Goal: Task Accomplishment & Management: Manage account settings

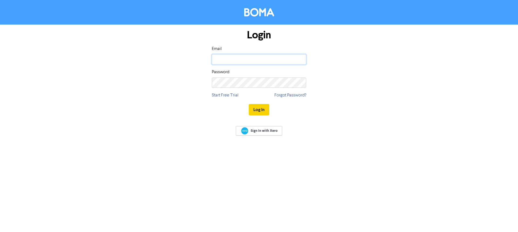
type input "[EMAIL_ADDRESS][DOMAIN_NAME]"
click at [263, 110] on button "Log In" at bounding box center [259, 109] width 21 height 11
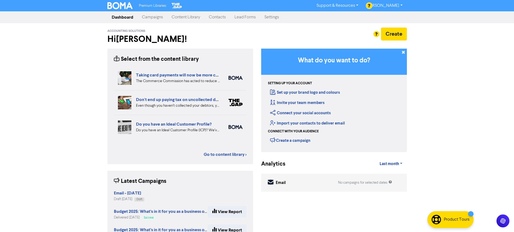
click at [156, 17] on link "Campaigns" at bounding box center [153, 17] width 30 height 11
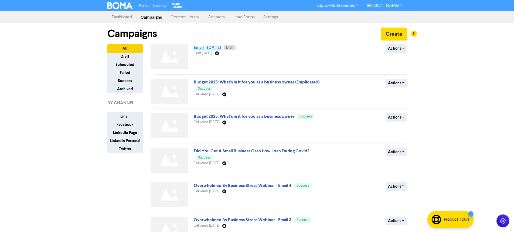
click at [209, 48] on link "Email - [DATE]" at bounding box center [207, 47] width 27 height 5
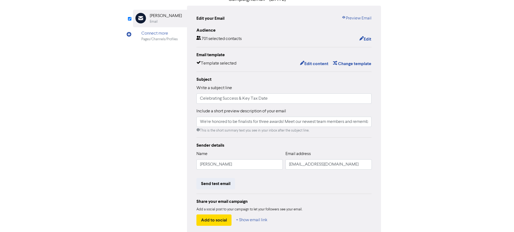
scroll to position [54, 0]
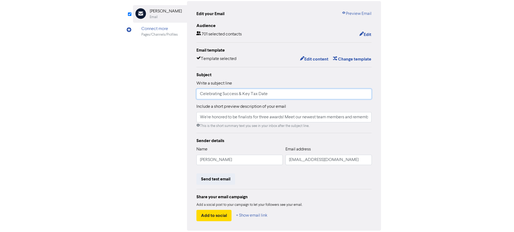
click at [280, 94] on input "Celebrating Success & Key Tax Date" at bounding box center [283, 94] width 175 height 10
click at [321, 57] on button "Edit content" at bounding box center [314, 59] width 29 height 7
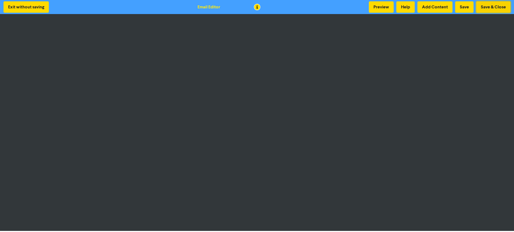
click at [489, 6] on button "Save & Close" at bounding box center [493, 6] width 34 height 11
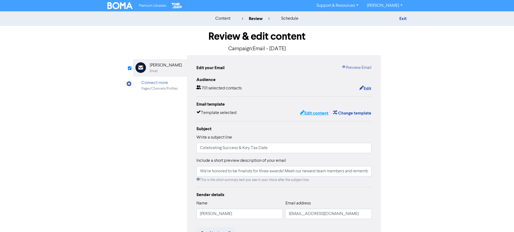
click at [323, 113] on button "Edit content" at bounding box center [314, 113] width 29 height 7
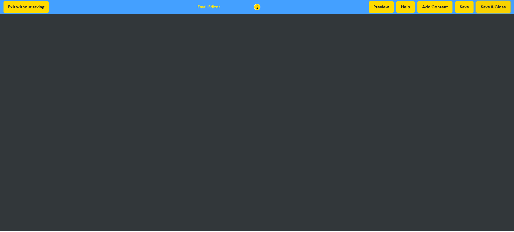
click at [489, 7] on button "Save & Close" at bounding box center [493, 6] width 34 height 11
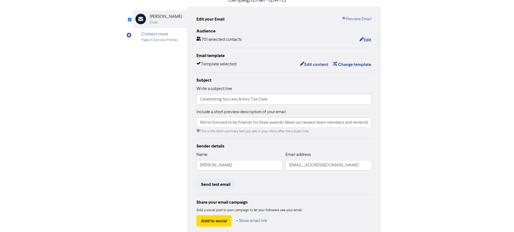
scroll to position [54, 0]
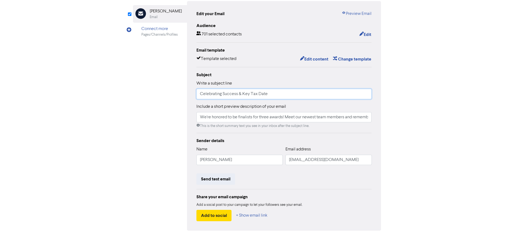
drag, startPoint x: 241, startPoint y: 93, endPoint x: 237, endPoint y: 94, distance: 3.8
click at [237, 94] on input "Celebrating Success & Key Tax Date" at bounding box center [283, 94] width 175 height 10
click at [273, 94] on input "Celebrating Success, Key Tax Date" at bounding box center [283, 94] width 175 height 10
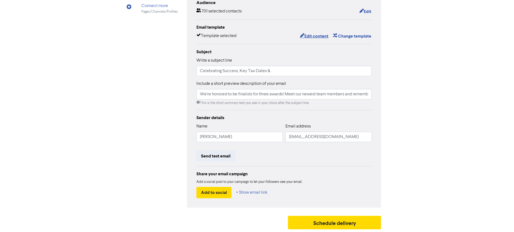
scroll to position [0, 0]
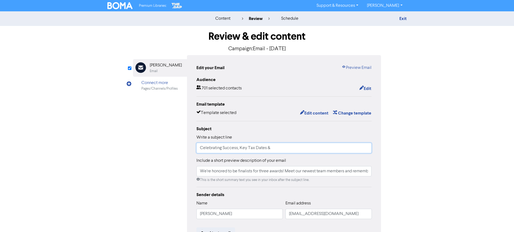
click at [279, 148] on input "Celebrating Success, Key Tax Dates &" at bounding box center [283, 148] width 175 height 10
click at [240, 148] on input "Celebrating Success, Key Tax Dates" at bounding box center [283, 148] width 175 height 10
type input "Celebrating Success, Introducing Our Newest Team Members & Key Tax Dates"
click at [356, 171] on input "We're honored to be finalists for three awards! Meet our newest team members an…" at bounding box center [283, 171] width 175 height 10
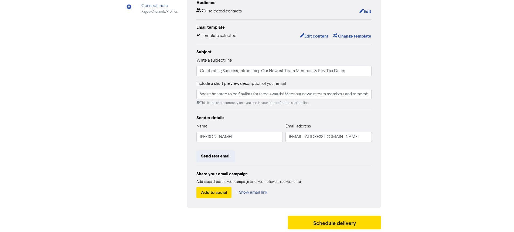
click at [430, 127] on div "content review schedule Exit Review & edit content Campaign: Email - [DATE] Ema…" at bounding box center [257, 82] width 514 height 297
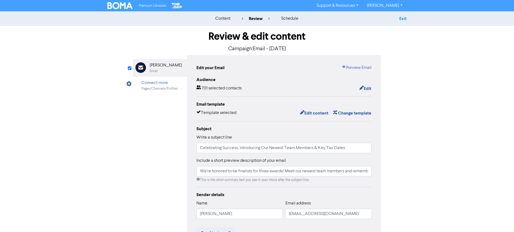
click at [405, 19] on link "Exit" at bounding box center [402, 18] width 7 height 5
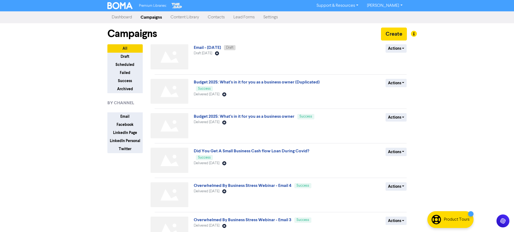
click at [220, 18] on link "Contacts" at bounding box center [216, 17] width 26 height 11
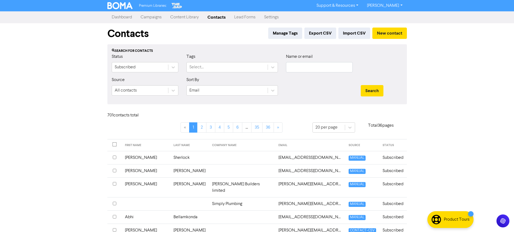
click at [455, 86] on div "Premium Libraries: Support & Resources Video Tutorials FAQ & Guides Marketing E…" at bounding box center [257, 116] width 514 height 232
click at [291, 68] on input "text" at bounding box center [319, 67] width 67 height 10
click at [361, 85] on button "Search" at bounding box center [372, 90] width 23 height 11
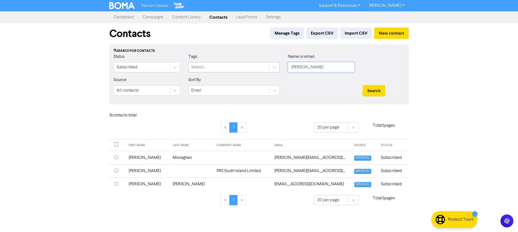
drag, startPoint x: 311, startPoint y: 69, endPoint x: 239, endPoint y: 68, distance: 72.0
click at [239, 68] on div "Status Subscribed Tags Select... Name or email [PERSON_NAME]" at bounding box center [259, 64] width 299 height 23
click at [363, 85] on button "Search" at bounding box center [374, 90] width 23 height 11
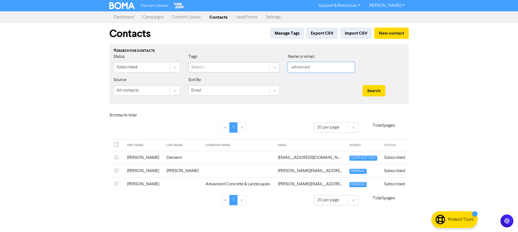
drag, startPoint x: 313, startPoint y: 68, endPoint x: 230, endPoint y: 66, distance: 83.1
click at [230, 66] on div "Status Subscribed Tags Select... Name or email advanced" at bounding box center [259, 64] width 299 height 23
type input "[PERSON_NAME]"
click at [363, 85] on button "Search" at bounding box center [374, 90] width 23 height 11
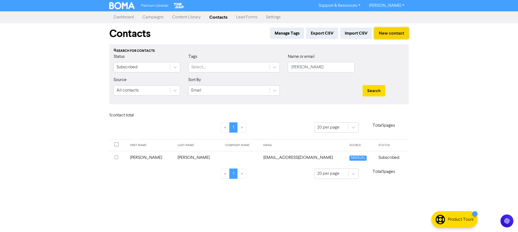
click at [397, 34] on button "New contact" at bounding box center [391, 33] width 35 height 11
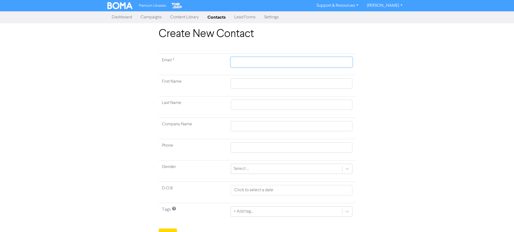
paste input "[PERSON_NAME] <[PERSON_NAME][EMAIL_ADDRESS][DOMAIN_NAME]>"
type input "[PERSON_NAME] <[PERSON_NAME][EMAIL_ADDRESS][DOMAIN_NAME]>"
drag, startPoint x: 258, startPoint y: 62, endPoint x: 214, endPoint y: 57, distance: 43.4
click at [214, 57] on tr "Email * [PERSON_NAME] <[PERSON_NAME][EMAIL_ADDRESS][DOMAIN_NAME]>" at bounding box center [257, 64] width 197 height 21
type input "<[PERSON_NAME][EMAIL_ADDRESS][DOMAIN_NAME]>"
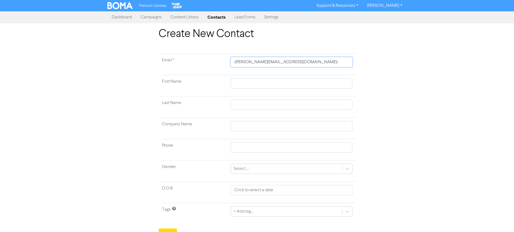
type input "[PERSON_NAME][EMAIL_ADDRESS][DOMAIN_NAME]>"
click at [288, 61] on input "[PERSON_NAME][EMAIL_ADDRESS][DOMAIN_NAME]>" at bounding box center [291, 62] width 121 height 10
type input "[PERSON_NAME][EMAIL_ADDRESS][DOMAIN_NAME]"
click at [266, 78] on td at bounding box center [291, 85] width 128 height 21
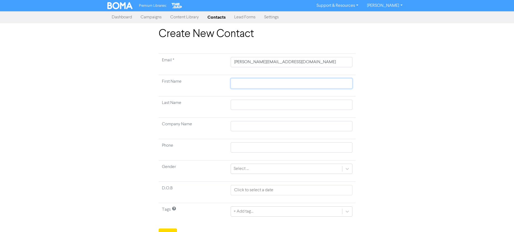
click at [267, 81] on input "text" at bounding box center [291, 83] width 121 height 10
type input "N"
type input "Ni"
type input "Nig"
type input "Nige"
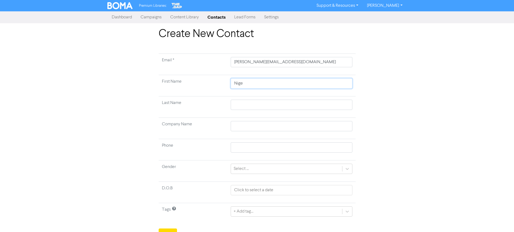
type input "[PERSON_NAME]"
click at [255, 101] on input "text" at bounding box center [291, 105] width 121 height 10
type input "K"
type input "Ki"
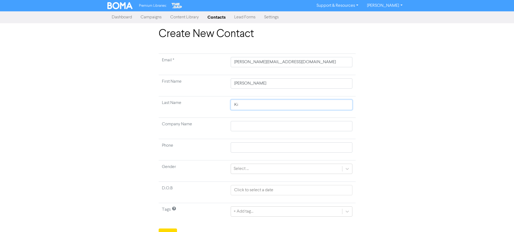
type input "Kil"
type input "Kild"
type input "Kilda"
type input "Kildau"
type input "Kilda"
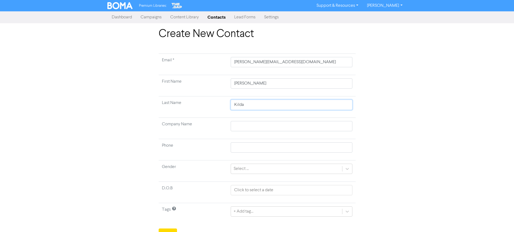
type input "[PERSON_NAME]"
click at [246, 123] on input "text" at bounding box center [291, 126] width 121 height 10
type input "A"
type input "As"
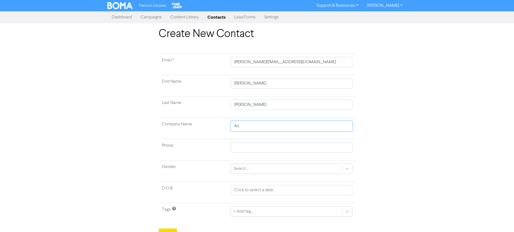
type input "Asp"
type input "Aspi"
type input "Aspir"
type input "Aspire"
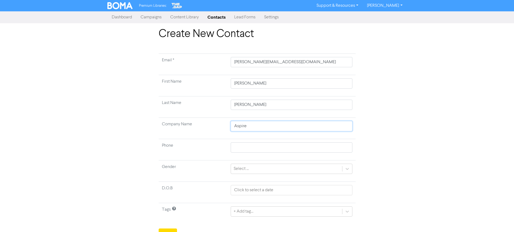
type input "Aspire J"
type input "Aspire Jo"
type input "Aspire Joi"
type input "Aspire Join"
type input "Aspire Joine"
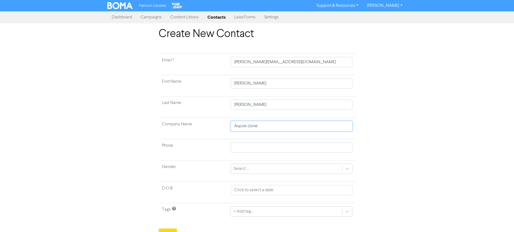
type input "Aspire [PERSON_NAME]"
type input "Aspire Joinery"
click at [246, 148] on input "text" at bounding box center [291, 147] width 121 height 10
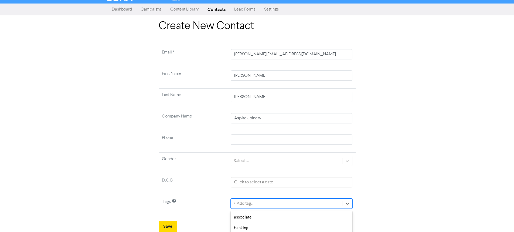
scroll to position [68, 0]
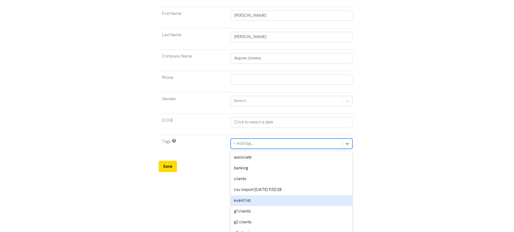
click at [260, 149] on div "option event list focused, 5 of 18. 18 results available. Use Up and Down to ch…" at bounding box center [291, 143] width 121 height 10
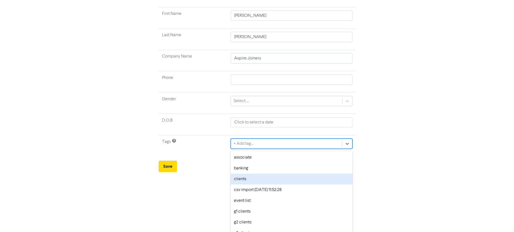
click at [252, 178] on div "clients" at bounding box center [291, 178] width 121 height 11
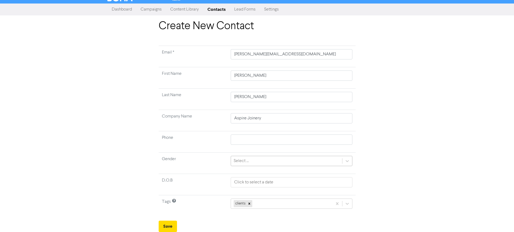
click at [256, 161] on div "Select ..." at bounding box center [286, 161] width 111 height 10
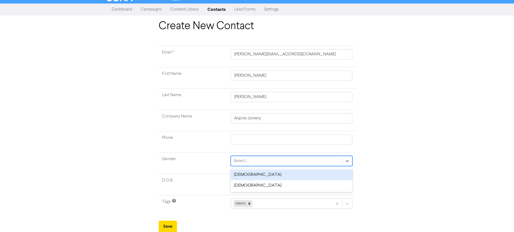
click at [251, 177] on div "[DEMOGRAPHIC_DATA]" at bounding box center [291, 174] width 121 height 11
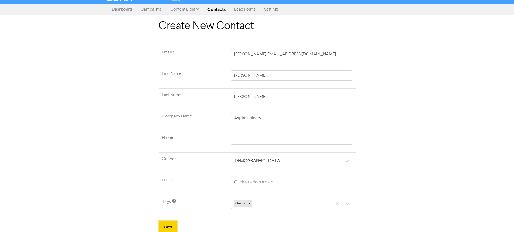
click at [171, 226] on button "Save" at bounding box center [168, 225] width 18 height 11
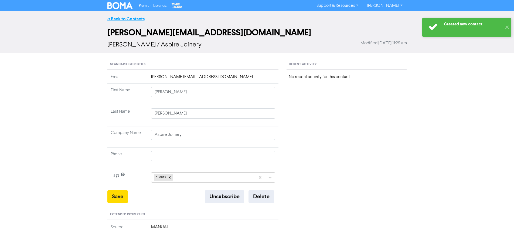
click at [133, 19] on link "<< Back to Contacts" at bounding box center [125, 18] width 37 height 5
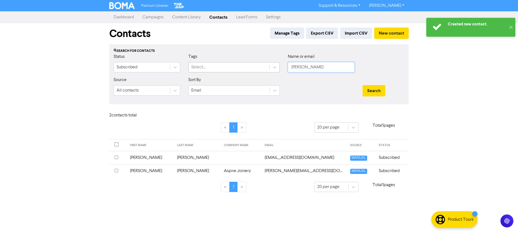
drag, startPoint x: 304, startPoint y: 68, endPoint x: 231, endPoint y: 64, distance: 73.5
click at [231, 64] on div "Status Subscribed Tags Select... Name or email [PERSON_NAME]" at bounding box center [259, 64] width 299 height 23
click at [363, 85] on button "Search" at bounding box center [374, 90] width 23 height 11
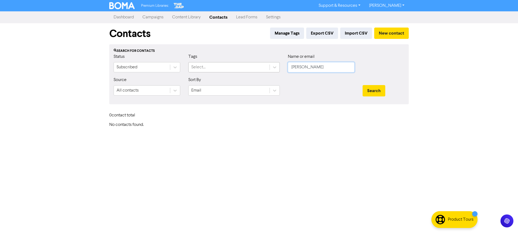
drag, startPoint x: 312, startPoint y: 67, endPoint x: 192, endPoint y: 63, distance: 119.6
click at [193, 63] on div "Status Subscribed Tags Select... Name or email [PERSON_NAME]" at bounding box center [259, 64] width 299 height 23
type input "[PERSON_NAME]"
click at [363, 85] on button "Search" at bounding box center [374, 90] width 23 height 11
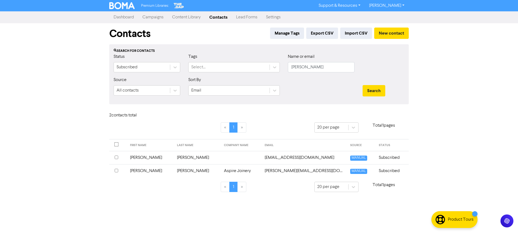
click at [246, 171] on td "Aspire Joinery" at bounding box center [241, 170] width 41 height 13
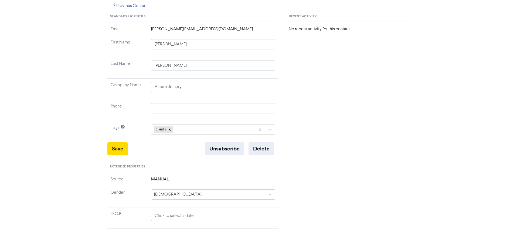
scroll to position [27, 0]
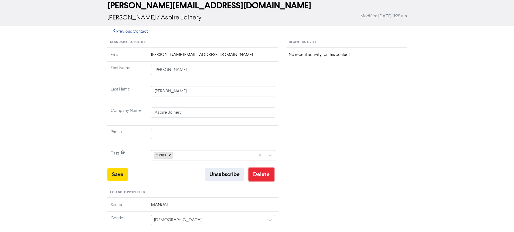
click at [264, 171] on button "Delete" at bounding box center [261, 174] width 26 height 13
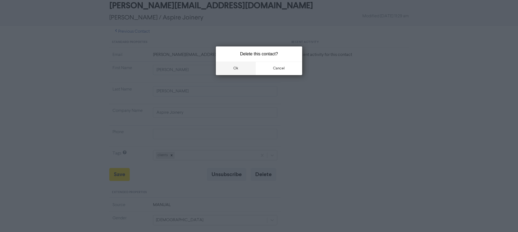
click at [235, 68] on button "ok" at bounding box center [236, 68] width 40 height 13
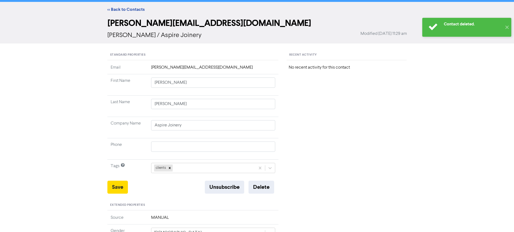
scroll to position [0, 0]
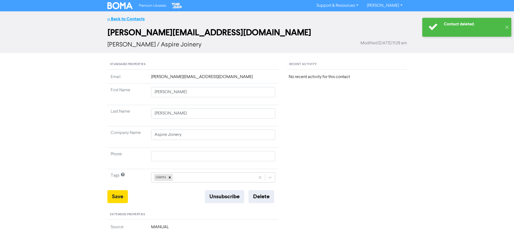
click at [138, 18] on link "<< Back to Contacts" at bounding box center [125, 18] width 37 height 5
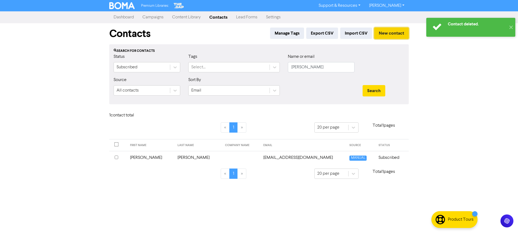
click at [391, 35] on button "New contact" at bounding box center [391, 33] width 35 height 11
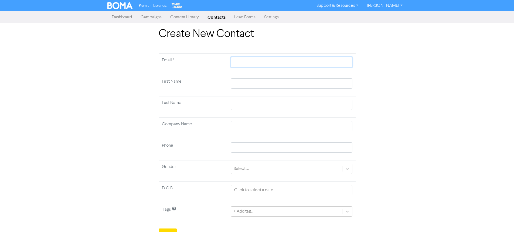
click at [244, 64] on input "text" at bounding box center [291, 62] width 121 height 10
paste input "[PERSON_NAME][EMAIL_ADDRESS][DOMAIN_NAME]"
type input "[PERSON_NAME][EMAIL_ADDRESS][DOMAIN_NAME]"
click at [255, 87] on input "text" at bounding box center [291, 83] width 121 height 10
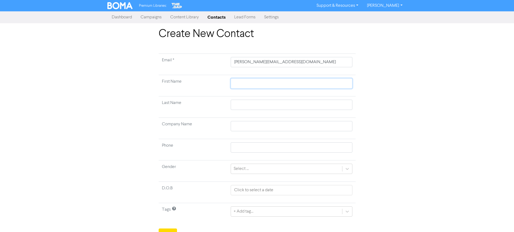
type input "N"
type input "Ni"
type input "Nig"
type input "Nige"
type input "[PERSON_NAME]"
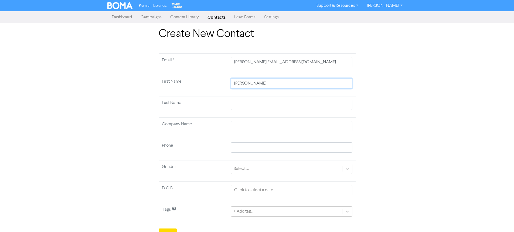
type input "[PERSON_NAME]"
type input "K"
type input "Ki"
type input "Kil"
type input "Kild"
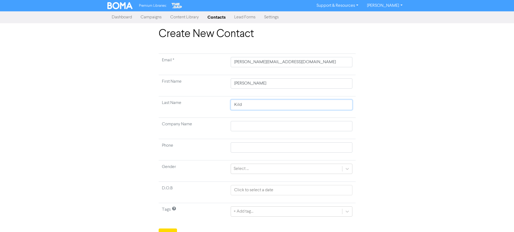
type input "Kilda"
type input "[PERSON_NAME]"
click at [238, 125] on input "text" at bounding box center [291, 126] width 121 height 10
click at [251, 129] on input "text" at bounding box center [291, 126] width 121 height 10
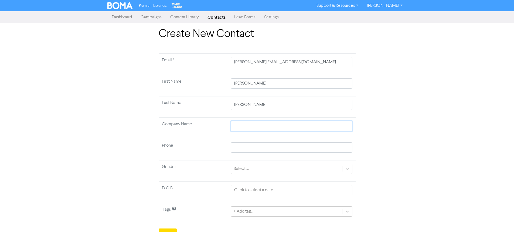
type input "C"
type input "Co"
type input "Con"
type input "Conf"
type input "Confo"
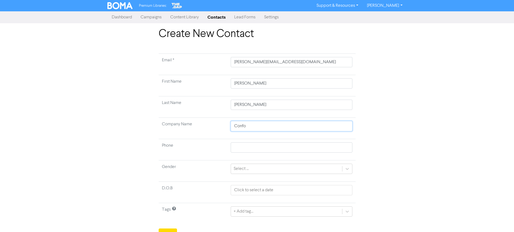
type input "Confor"
type input "Confo"
type input "Conf"
type input "Con"
type input "Co"
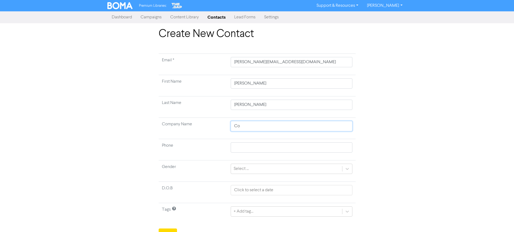
type input "Com"
type input "Comf"
type input "Comfo"
type input "Comfot"
type input "Comfo"
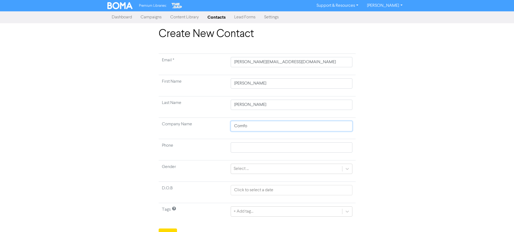
type input "Comfor"
type input "Comfort"
click at [257, 144] on input "text" at bounding box center [291, 147] width 121 height 10
click at [249, 149] on input "text" at bounding box center [291, 147] width 121 height 10
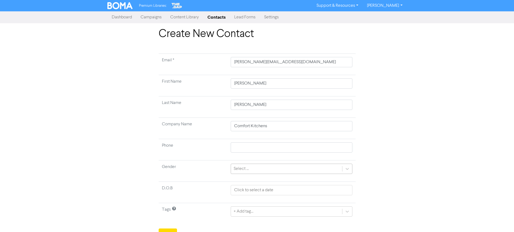
click at [250, 169] on div "Select ..." at bounding box center [286, 169] width 111 height 10
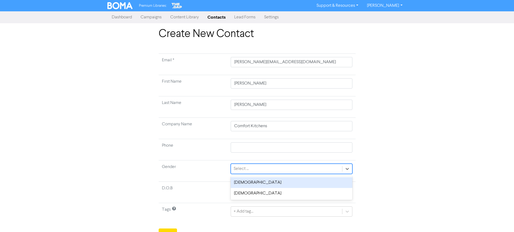
click at [246, 182] on div "[DEMOGRAPHIC_DATA]" at bounding box center [291, 182] width 121 height 11
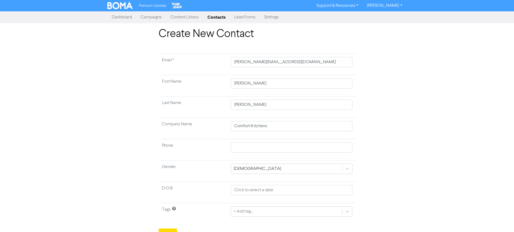
scroll to position [8, 0]
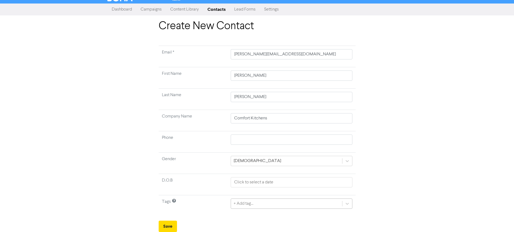
click at [256, 203] on div "+ Add tag..." at bounding box center [291, 203] width 121 height 10
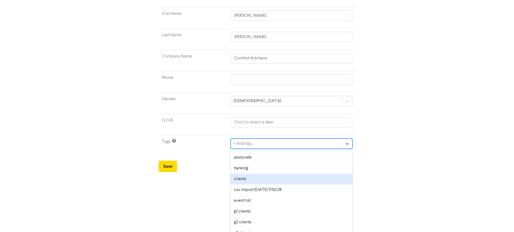
click at [254, 177] on div "clients" at bounding box center [291, 178] width 121 height 11
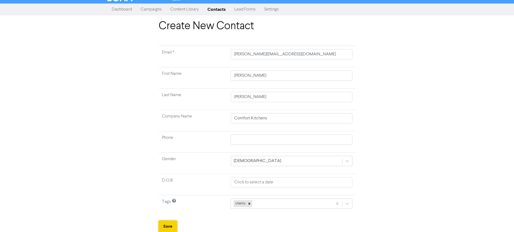
click at [172, 224] on button "Save" at bounding box center [168, 225] width 18 height 11
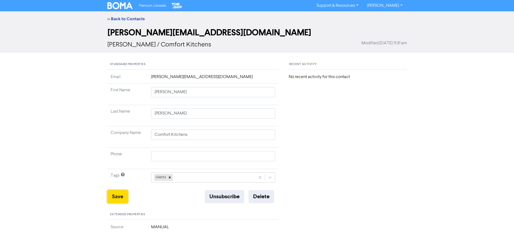
drag, startPoint x: 120, startPoint y: 194, endPoint x: 123, endPoint y: 152, distance: 42.7
click at [120, 194] on button "Save" at bounding box center [117, 196] width 21 height 13
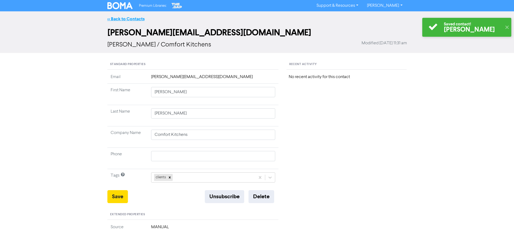
click at [125, 20] on link "<< Back to Contacts" at bounding box center [125, 18] width 37 height 5
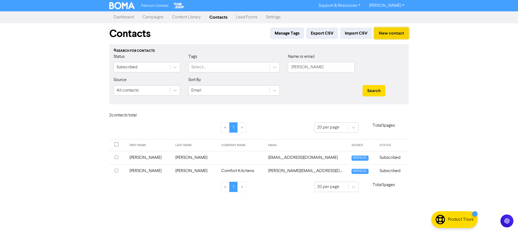
click at [385, 33] on button "New contact" at bounding box center [391, 33] width 35 height 11
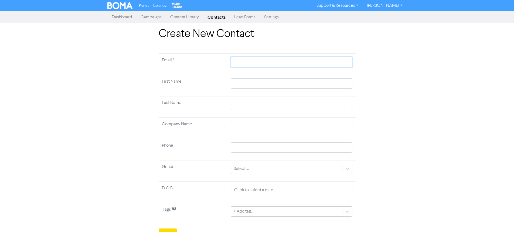
click at [248, 62] on input "text" at bounding box center [291, 62] width 121 height 10
paste input "[PERSON_NAME][EMAIL_ADDRESS][DOMAIN_NAME]"
click at [251, 84] on input "text" at bounding box center [291, 83] width 121 height 10
click at [241, 127] on input "text" at bounding box center [291, 126] width 121 height 10
click at [276, 147] on input "text" at bounding box center [291, 147] width 121 height 10
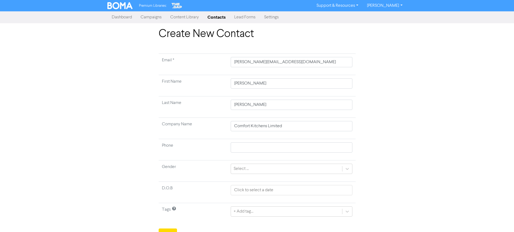
click at [369, 115] on div "Create New Contact Email * [PERSON_NAME][EMAIL_ADDRESS][DOMAIN_NAME] First Name…" at bounding box center [257, 134] width 308 height 212
click at [254, 145] on input "text" at bounding box center [291, 147] width 121 height 10
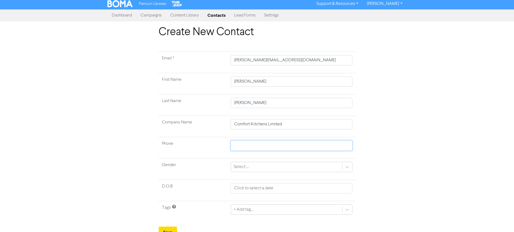
scroll to position [8, 0]
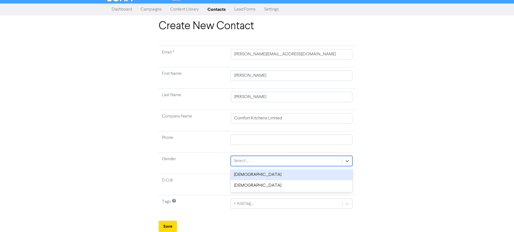
click at [257, 162] on div "Select ..." at bounding box center [286, 161] width 111 height 10
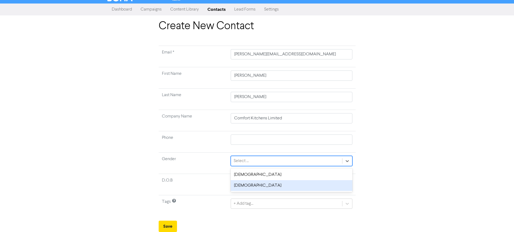
click at [255, 184] on div "[DEMOGRAPHIC_DATA]" at bounding box center [291, 185] width 121 height 11
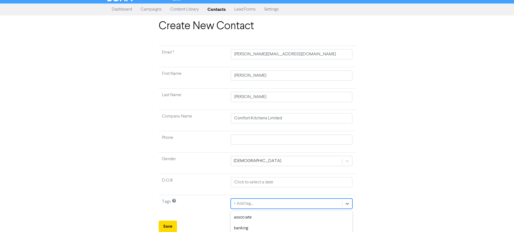
scroll to position [68, 0]
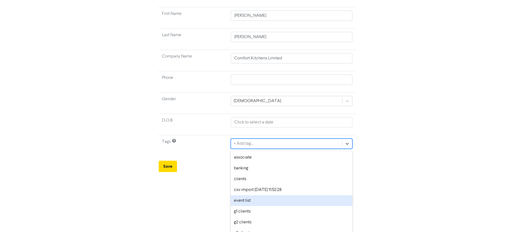
click at [256, 149] on div "option event list focused, 5 of 18. 18 results available. Use Up and Down to ch…" at bounding box center [291, 143] width 121 height 10
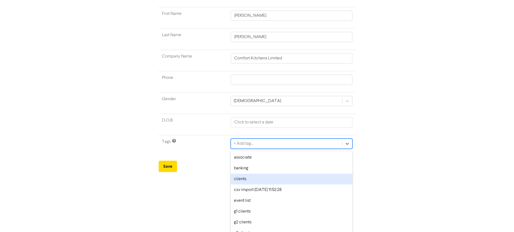
click at [254, 178] on div "clients" at bounding box center [291, 178] width 121 height 11
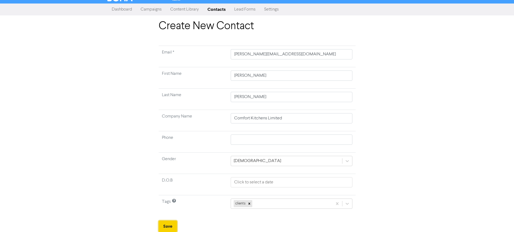
click at [166, 226] on button "Save" at bounding box center [168, 225] width 18 height 11
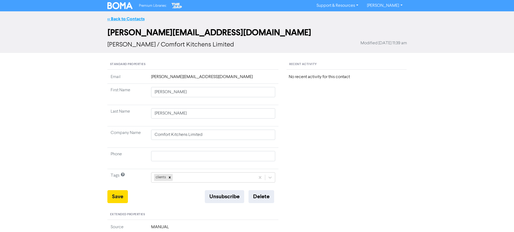
click at [131, 19] on link "<< Back to Contacts" at bounding box center [125, 18] width 37 height 5
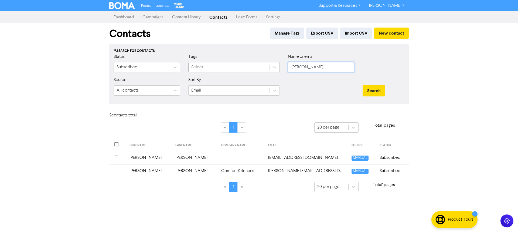
drag, startPoint x: 314, startPoint y: 67, endPoint x: 212, endPoint y: 66, distance: 102.3
click at [212, 66] on div "Status Subscribed Tags Select... Name or email [PERSON_NAME]" at bounding box center [259, 64] width 299 height 23
click at [363, 85] on button "Search" at bounding box center [374, 90] width 23 height 11
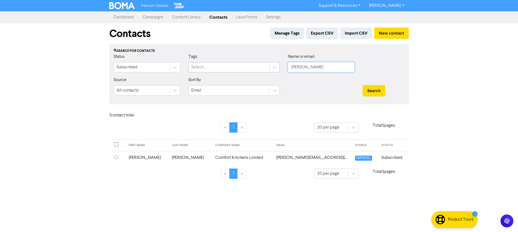
drag, startPoint x: 309, startPoint y: 68, endPoint x: 247, endPoint y: 70, distance: 62.1
click at [247, 70] on div "Status Subscribed Tags Select... Name or email [PERSON_NAME]" at bounding box center [259, 64] width 299 height 23
click at [363, 85] on button "Search" at bounding box center [374, 90] width 23 height 11
drag, startPoint x: 309, startPoint y: 70, endPoint x: 248, endPoint y: 69, distance: 60.7
click at [248, 69] on div "Status Subscribed Tags Select... Name or email laserline" at bounding box center [259, 64] width 299 height 23
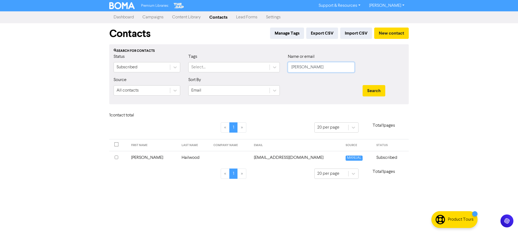
click at [363, 85] on button "Search" at bounding box center [374, 90] width 23 height 11
drag, startPoint x: 252, startPoint y: 71, endPoint x: 211, endPoint y: 71, distance: 41.0
click at [211, 71] on div "Status Subscribed Tags Select... Name or email [PERSON_NAME]" at bounding box center [259, 64] width 299 height 23
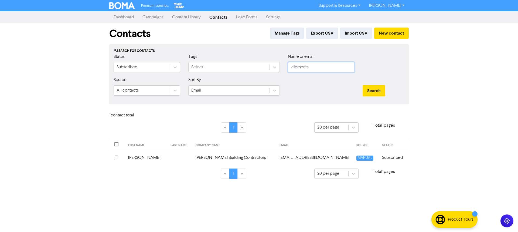
click at [363, 85] on button "Search" at bounding box center [374, 90] width 23 height 11
click at [258, 158] on td "Elements Landscaping Limited" at bounding box center [243, 157] width 68 height 13
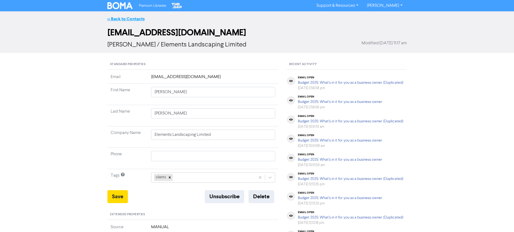
click at [133, 20] on link "<< Back to Contacts" at bounding box center [125, 18] width 37 height 5
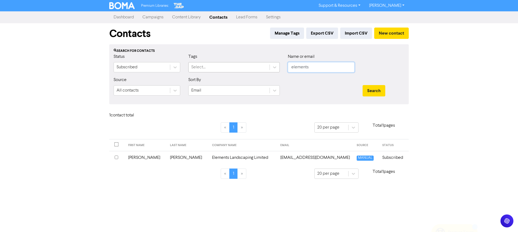
drag, startPoint x: 267, startPoint y: 69, endPoint x: 209, endPoint y: 72, distance: 57.8
click at [209, 72] on div "Status Subscribed Tags Select... Name or email elements" at bounding box center [259, 64] width 299 height 23
click at [363, 85] on button "Search" at bounding box center [374, 90] width 23 height 11
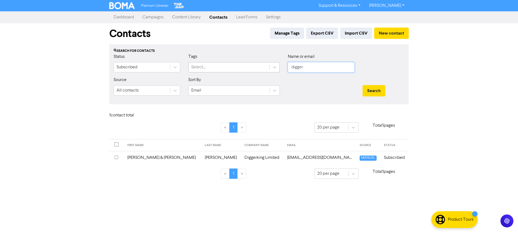
drag, startPoint x: 306, startPoint y: 66, endPoint x: 226, endPoint y: 68, distance: 79.9
click at [226, 68] on div "Status Subscribed Tags Select... Name or email digger" at bounding box center [259, 64] width 299 height 23
click at [363, 85] on button "Search" at bounding box center [374, 90] width 23 height 11
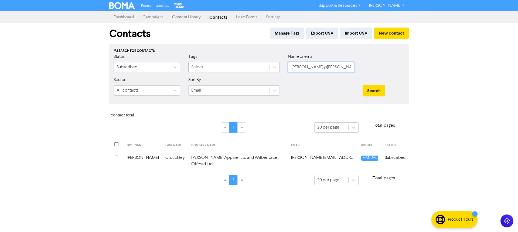
drag, startPoint x: 287, startPoint y: 68, endPoint x: 241, endPoint y: 66, distance: 45.1
click at [241, 66] on div "Status Subscribed Tags Select... Name or email [PERSON_NAME]@[PERSON_NAME]" at bounding box center [259, 64] width 299 height 23
click at [363, 85] on button "Search" at bounding box center [374, 90] width 23 height 11
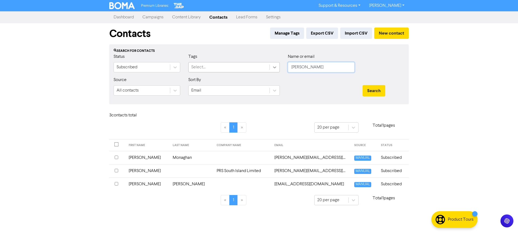
drag, startPoint x: 306, startPoint y: 65, endPoint x: 273, endPoint y: 66, distance: 32.7
click at [273, 66] on div "Status Subscribed Tags Select... Name or email [PERSON_NAME]" at bounding box center [259, 64] width 299 height 23
click at [363, 85] on button "Search" at bounding box center [374, 90] width 23 height 11
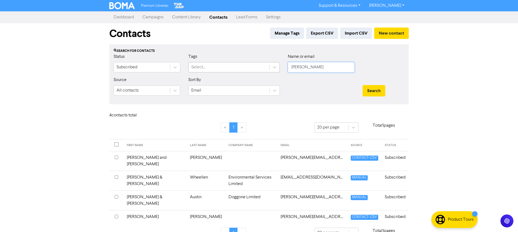
drag, startPoint x: 302, startPoint y: 67, endPoint x: 265, endPoint y: 69, distance: 36.7
click at [265, 69] on div "Status Subscribed Tags Select... Name or email [PERSON_NAME]" at bounding box center [259, 64] width 299 height 23
click at [363, 85] on button "Search" at bounding box center [374, 90] width 23 height 11
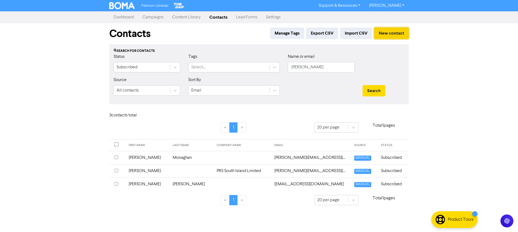
click at [389, 35] on button "New contact" at bounding box center [391, 33] width 35 height 11
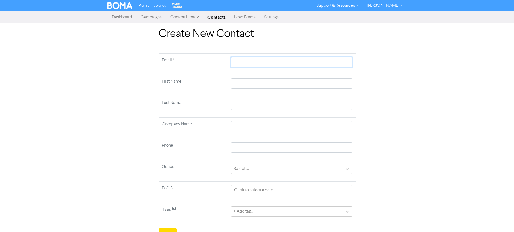
click at [273, 62] on input "text" at bounding box center [291, 62] width 121 height 10
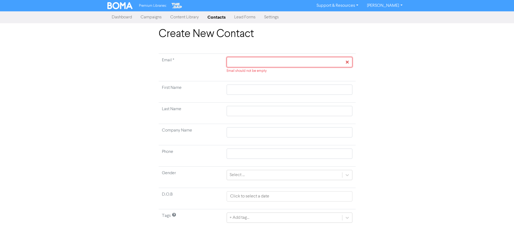
click at [269, 61] on input "text" at bounding box center [289, 62] width 125 height 10
paste input "[PERSON_NAME][EMAIL_ADDRESS][DOMAIN_NAME]"
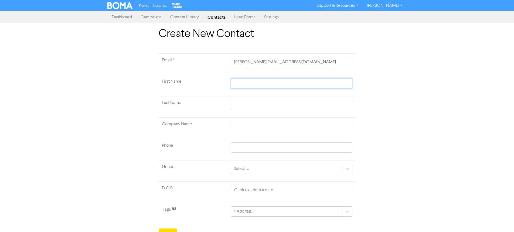
click at [252, 81] on input "text" at bounding box center [291, 83] width 121 height 10
click at [251, 125] on input "text" at bounding box center [291, 126] width 121 height 10
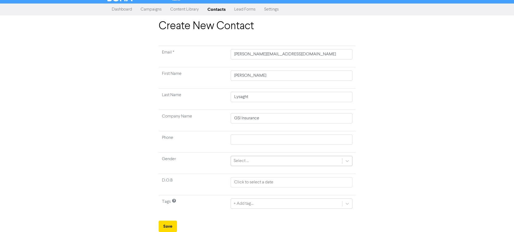
click at [248, 162] on div "Select ..." at bounding box center [241, 161] width 15 height 6
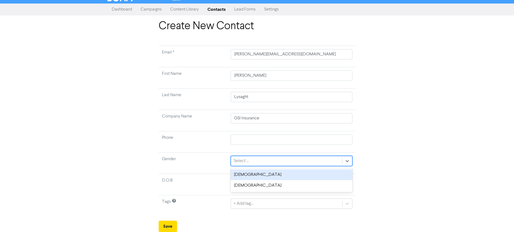
drag, startPoint x: 247, startPoint y: 173, endPoint x: 245, endPoint y: 176, distance: 3.5
click at [247, 173] on div "[DEMOGRAPHIC_DATA]" at bounding box center [291, 174] width 121 height 11
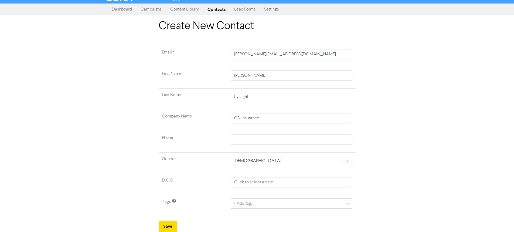
scroll to position [68, 0]
click at [249, 203] on div "+ Add tag..." at bounding box center [291, 203] width 121 height 10
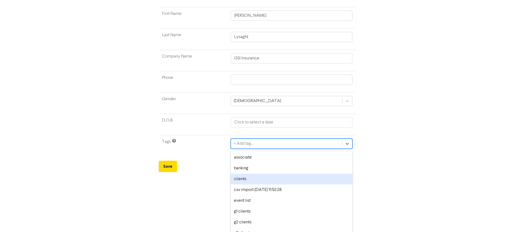
click at [250, 175] on div "clients" at bounding box center [291, 178] width 121 height 11
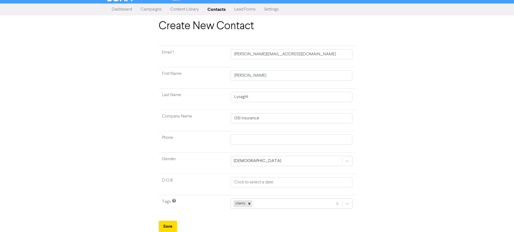
scroll to position [8, 0]
click at [171, 223] on button "Save" at bounding box center [168, 225] width 18 height 11
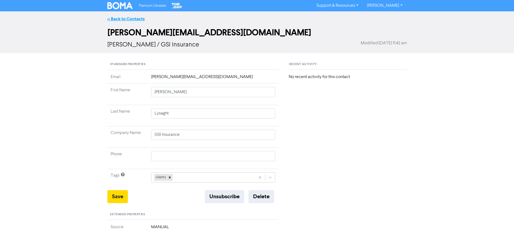
click at [125, 19] on link "<< Back to Contacts" at bounding box center [125, 18] width 37 height 5
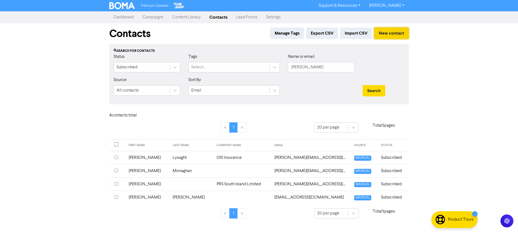
click at [391, 35] on button "New contact" at bounding box center [391, 33] width 35 height 11
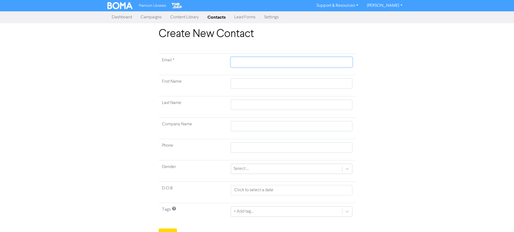
paste input "[PERSON_NAME][EMAIL_ADDRESS][DOMAIN_NAME]"
click at [244, 83] on input "text" at bounding box center [291, 83] width 121 height 10
click at [250, 106] on input "text" at bounding box center [291, 105] width 121 height 10
click at [249, 126] on input "text" at bounding box center [291, 126] width 121 height 10
click at [397, 120] on div "Create New Contact Email * [PERSON_NAME][EMAIL_ADDRESS][DOMAIN_NAME] First Name…" at bounding box center [257, 134] width 308 height 212
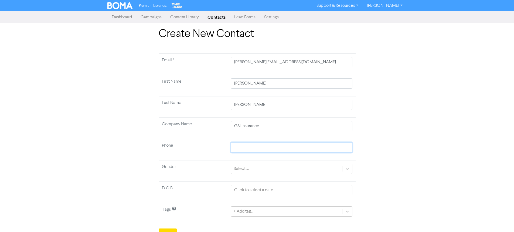
click at [302, 143] on input "text" at bounding box center [291, 147] width 121 height 10
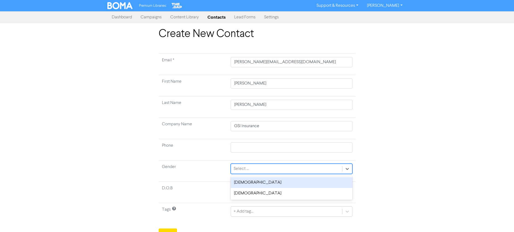
click at [256, 170] on div "Select ..." at bounding box center [286, 169] width 111 height 10
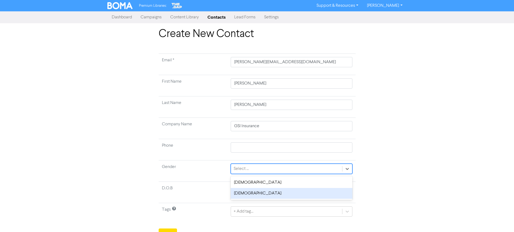
click at [247, 194] on div "[DEMOGRAPHIC_DATA]" at bounding box center [291, 193] width 121 height 11
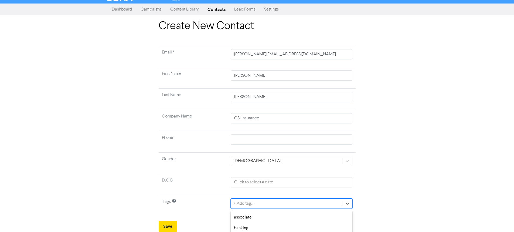
scroll to position [68, 0]
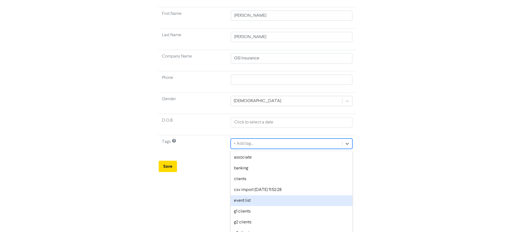
click at [249, 149] on div "option event list focused, 5 of 18. 18 results available. Use Up and Down to ch…" at bounding box center [291, 143] width 121 height 10
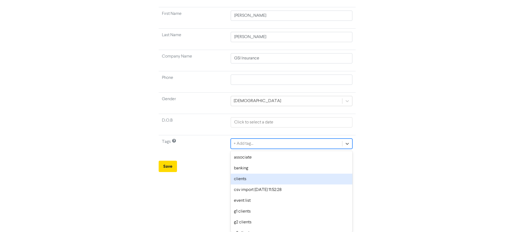
click at [246, 177] on div "clients" at bounding box center [291, 178] width 121 height 11
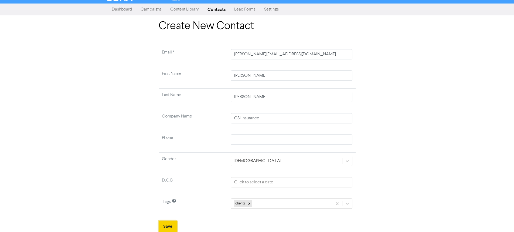
click at [169, 226] on button "Save" at bounding box center [168, 225] width 18 height 11
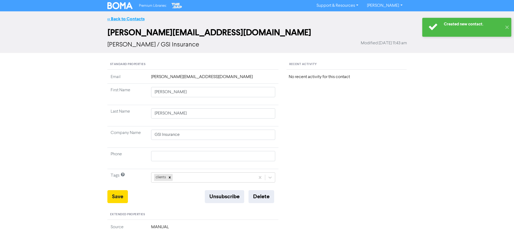
click at [127, 20] on link "<< Back to Contacts" at bounding box center [125, 18] width 37 height 5
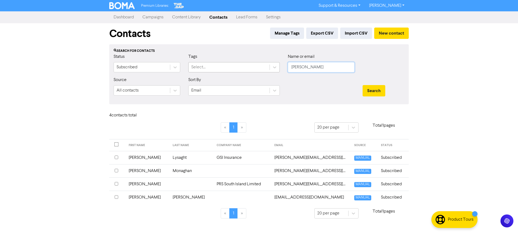
drag, startPoint x: 317, startPoint y: 68, endPoint x: 234, endPoint y: 66, distance: 83.4
click at [234, 66] on div "Status Subscribed Tags Select... Name or email [PERSON_NAME]" at bounding box center [259, 64] width 299 height 23
click at [363, 85] on button "Search" at bounding box center [374, 90] width 23 height 11
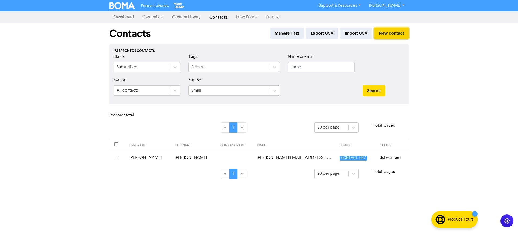
click at [395, 35] on button "New contact" at bounding box center [391, 33] width 35 height 11
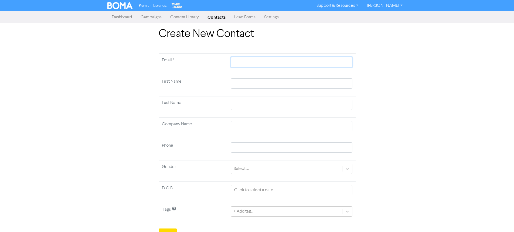
drag, startPoint x: 244, startPoint y: 64, endPoint x: 238, endPoint y: 65, distance: 6.3
click at [244, 64] on input "text" at bounding box center [291, 62] width 121 height 10
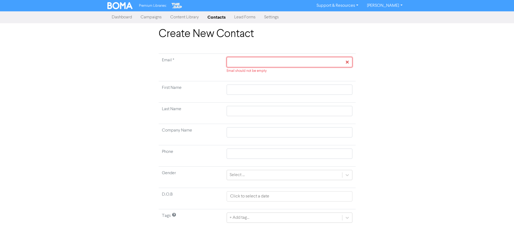
click at [257, 63] on input "text" at bounding box center [289, 62] width 125 height 10
paste input "[PERSON_NAME][EMAIL_ADDRESS][DOMAIN_NAME]"
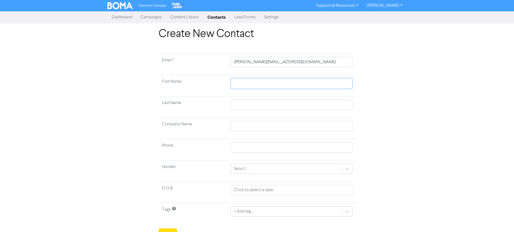
click at [243, 85] on input "text" at bounding box center [291, 83] width 121 height 10
click at [241, 102] on input "text" at bounding box center [291, 105] width 121 height 10
click at [244, 126] on input "text" at bounding box center [291, 126] width 121 height 10
click at [245, 125] on input "Turbocare NZ" at bounding box center [291, 126] width 121 height 10
click at [246, 150] on input "text" at bounding box center [291, 147] width 121 height 10
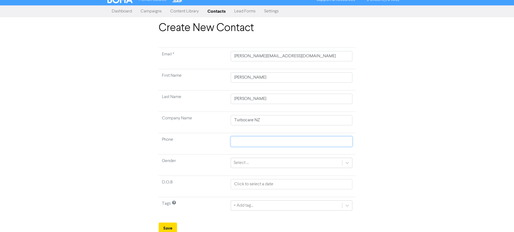
scroll to position [8, 0]
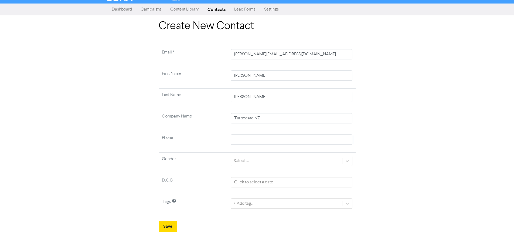
click at [259, 160] on div "Select ..." at bounding box center [286, 161] width 111 height 10
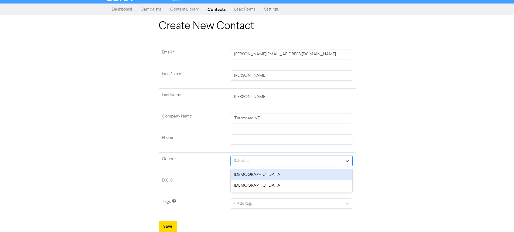
click at [249, 175] on div "[DEMOGRAPHIC_DATA]" at bounding box center [291, 174] width 121 height 11
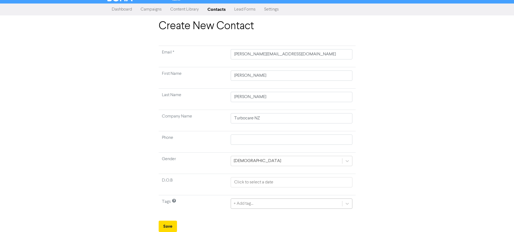
scroll to position [68, 0]
click at [251, 206] on div "+ Add tag..." at bounding box center [291, 203] width 121 height 10
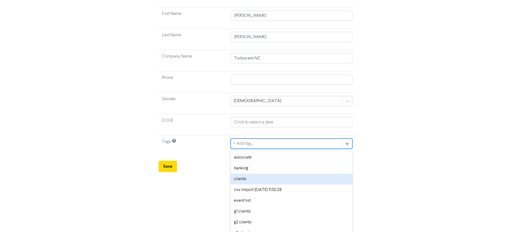
click at [250, 183] on div "clients" at bounding box center [291, 178] width 121 height 11
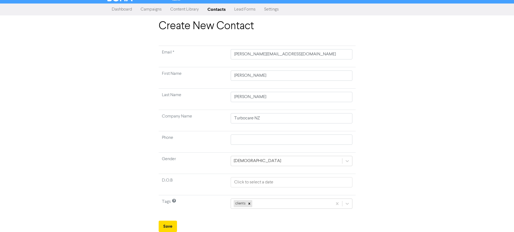
scroll to position [8, 0]
click at [169, 224] on button "Save" at bounding box center [168, 225] width 18 height 11
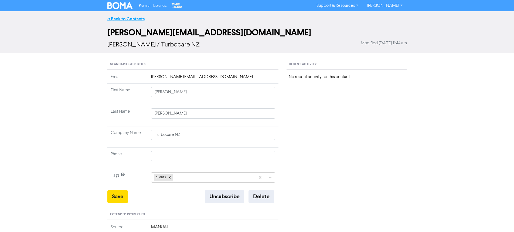
click at [124, 18] on link "<< Back to Contacts" at bounding box center [125, 18] width 37 height 5
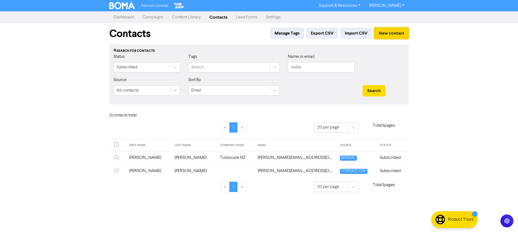
click at [397, 34] on button "New contact" at bounding box center [391, 33] width 35 height 11
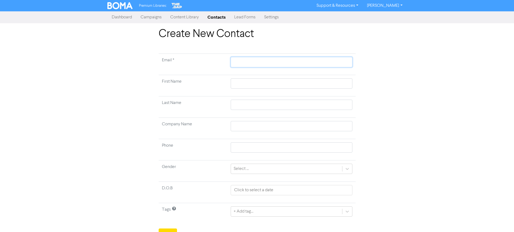
click at [246, 61] on input "text" at bounding box center [291, 62] width 121 height 10
paste input "[PERSON_NAME][EMAIL_ADDRESS][DOMAIN_NAME]"
click at [250, 83] on input "text" at bounding box center [291, 83] width 121 height 10
click at [256, 124] on input "text" at bounding box center [291, 126] width 121 height 10
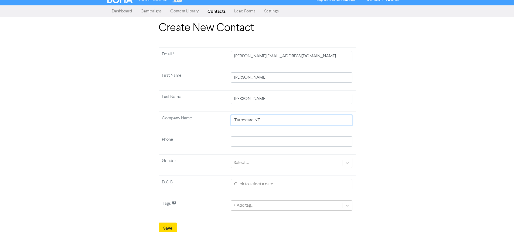
scroll to position [8, 0]
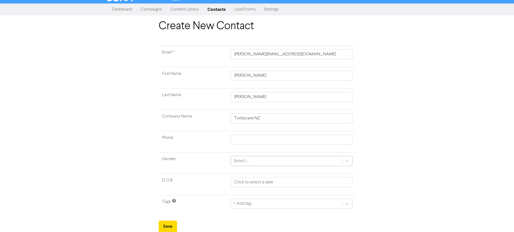
click at [253, 161] on div "Select ..." at bounding box center [286, 161] width 111 height 10
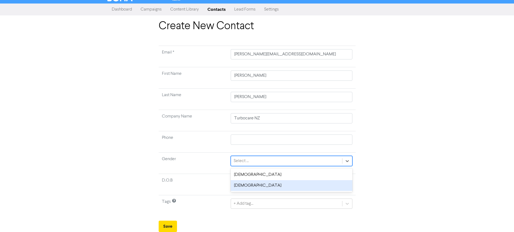
click at [247, 183] on div "[DEMOGRAPHIC_DATA]" at bounding box center [291, 185] width 121 height 11
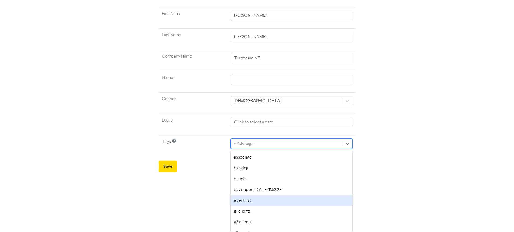
click at [252, 149] on div "option event list focused, 5 of 18. 18 results available. Use Up and Down to ch…" at bounding box center [291, 143] width 121 height 10
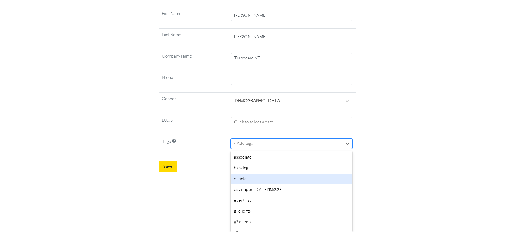
click at [253, 176] on div "clients" at bounding box center [291, 178] width 121 height 11
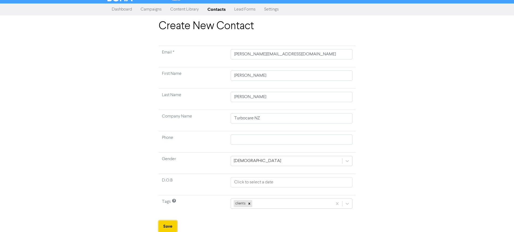
click at [169, 226] on button "Save" at bounding box center [168, 225] width 18 height 11
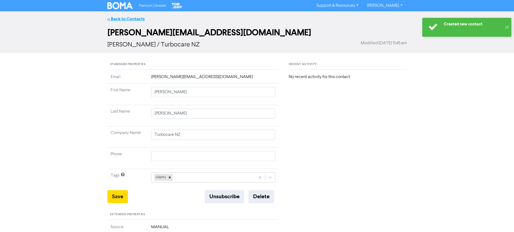
click at [128, 19] on link "<< Back to Contacts" at bounding box center [125, 18] width 37 height 5
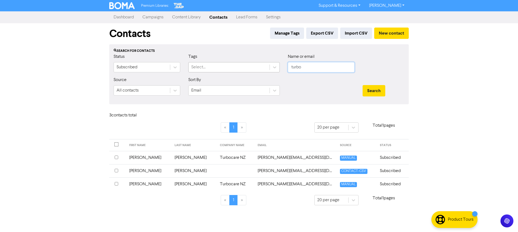
drag, startPoint x: 306, startPoint y: 68, endPoint x: 242, endPoint y: 69, distance: 63.9
click at [242, 68] on div "Status Subscribed Tags Select... Name or email turbo" at bounding box center [259, 64] width 299 height 23
click at [363, 85] on button "Search" at bounding box center [374, 90] width 23 height 11
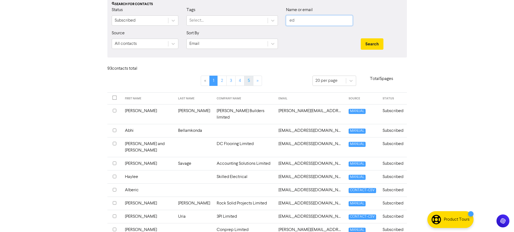
scroll to position [54, 0]
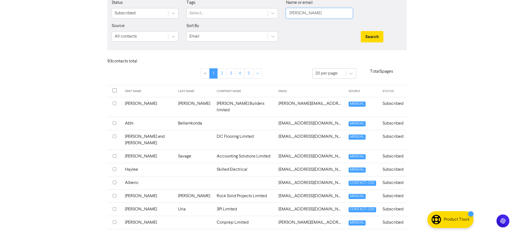
click at [361, 31] on button "Search" at bounding box center [372, 36] width 23 height 11
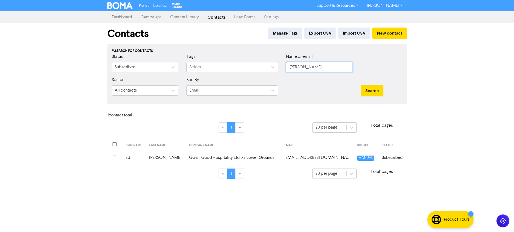
scroll to position [0, 0]
drag, startPoint x: 312, startPoint y: 68, endPoint x: 224, endPoint y: 64, distance: 88.6
click at [224, 64] on div "Status Subscribed Tags Select... Name or email [PERSON_NAME]" at bounding box center [259, 64] width 299 height 23
click at [363, 85] on button "Search" at bounding box center [374, 90] width 23 height 11
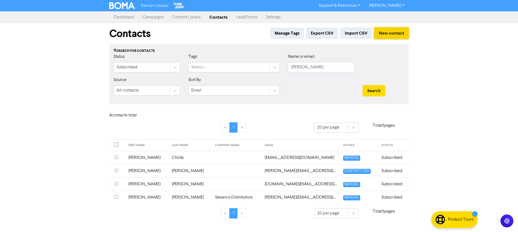
click at [386, 35] on button "New contact" at bounding box center [391, 33] width 35 height 11
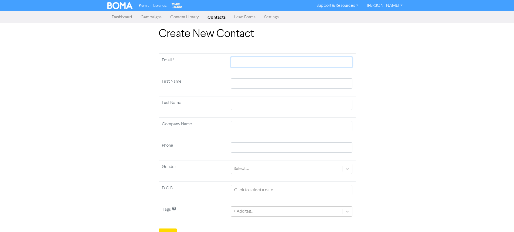
click at [261, 62] on input "text" at bounding box center [291, 62] width 121 height 10
paste input "[PERSON_NAME][EMAIL_ADDRESS][DOMAIN_NAME]"
click at [249, 83] on input "text" at bounding box center [291, 83] width 121 height 10
click at [250, 122] on input "text" at bounding box center [291, 126] width 121 height 10
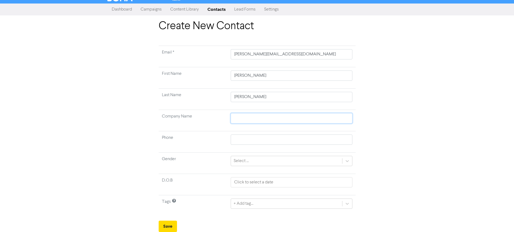
click at [242, 116] on input "text" at bounding box center [291, 118] width 121 height 10
click at [257, 137] on input "text" at bounding box center [291, 139] width 121 height 10
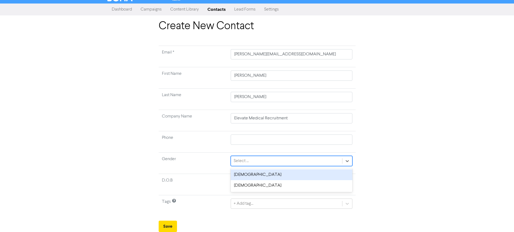
click at [246, 162] on div "Select ..." at bounding box center [241, 161] width 15 height 6
click at [247, 176] on div "[DEMOGRAPHIC_DATA]" at bounding box center [291, 174] width 121 height 11
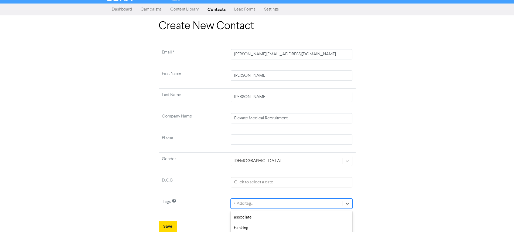
scroll to position [68, 0]
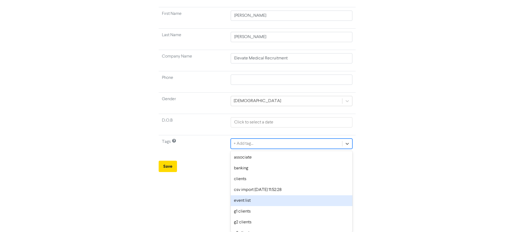
click at [256, 149] on div "option event list focused, 5 of 18. 18 results available. Use Up and Down to ch…" at bounding box center [291, 143] width 121 height 10
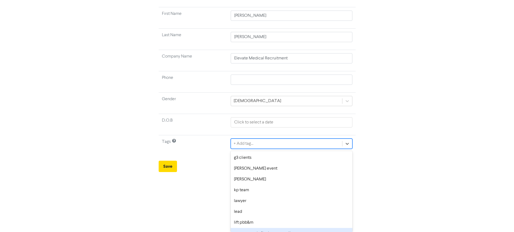
scroll to position [108, 0]
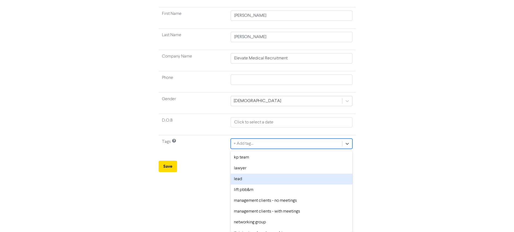
click at [249, 181] on div "lead" at bounding box center [291, 178] width 121 height 11
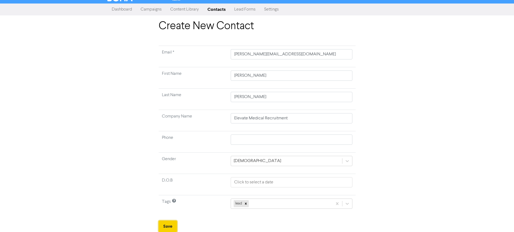
click at [173, 224] on button "Save" at bounding box center [168, 225] width 18 height 11
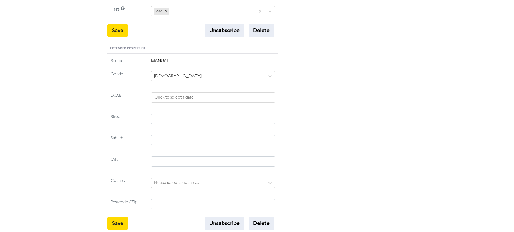
scroll to position [166, 0]
click at [121, 222] on button "Save" at bounding box center [117, 222] width 21 height 13
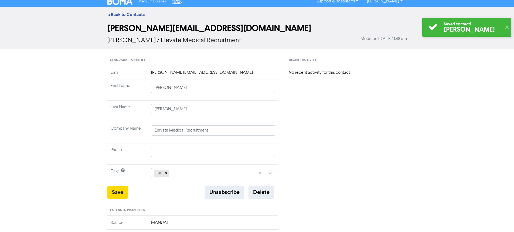
scroll to position [0, 0]
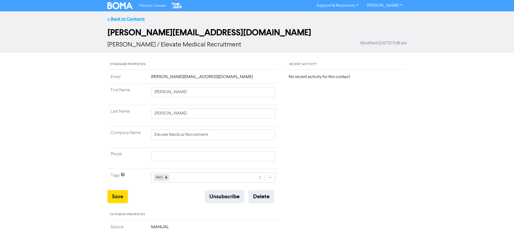
click at [139, 19] on link "<< Back to Contacts" at bounding box center [125, 18] width 37 height 5
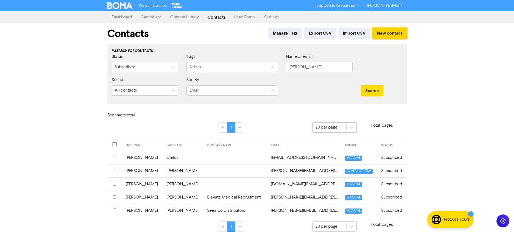
click at [393, 31] on button "New contact" at bounding box center [389, 33] width 35 height 11
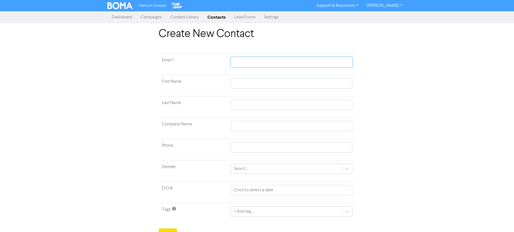
click at [250, 64] on input "text" at bounding box center [291, 62] width 121 height 10
paste input "[PERSON_NAME][EMAIL_ADDRESS][DOMAIN_NAME]"
click at [253, 85] on input "text" at bounding box center [291, 83] width 121 height 10
click at [251, 127] on input "text" at bounding box center [291, 126] width 121 height 10
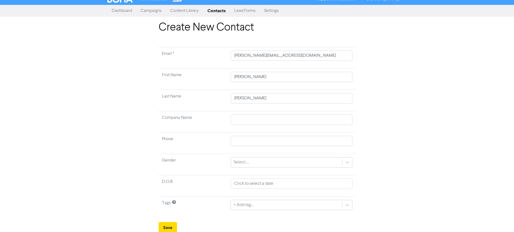
scroll to position [8, 0]
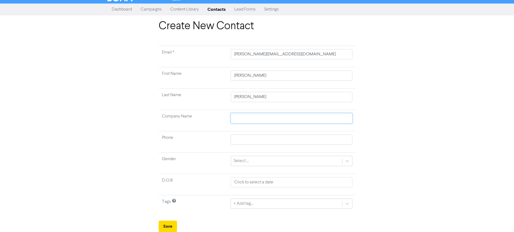
click at [258, 118] on input "text" at bounding box center [291, 118] width 121 height 10
click at [248, 160] on div "Select ..." at bounding box center [241, 161] width 15 height 6
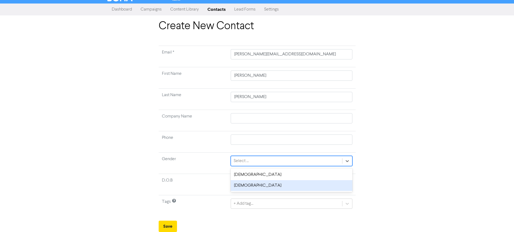
click at [244, 185] on div "[DEMOGRAPHIC_DATA]" at bounding box center [291, 185] width 121 height 11
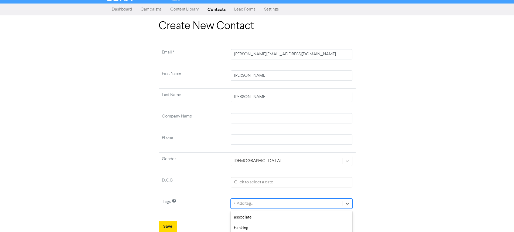
scroll to position [68, 0]
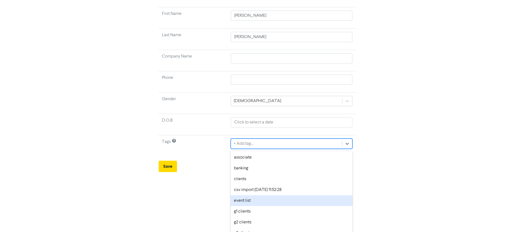
click at [243, 149] on div "option event list focused, 5 of 18. 18 results available. Use Up and Down to ch…" at bounding box center [291, 143] width 121 height 10
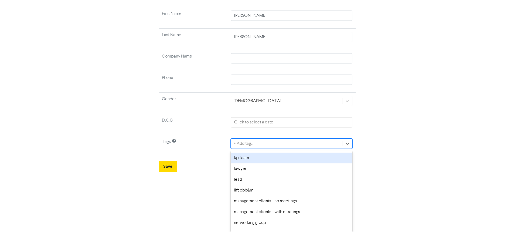
scroll to position [108, 0]
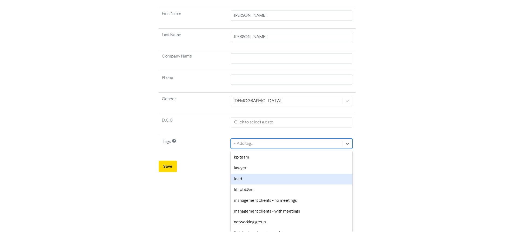
click at [241, 180] on div "lead" at bounding box center [291, 178] width 121 height 11
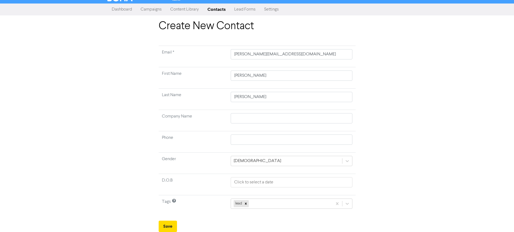
scroll to position [8, 0]
click at [168, 224] on button "Save" at bounding box center [168, 225] width 18 height 11
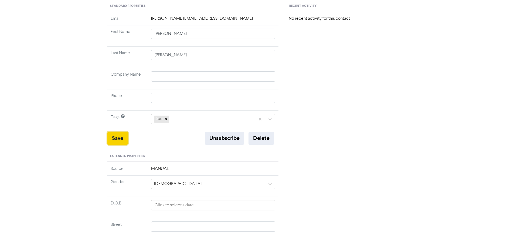
click at [121, 140] on button "Save" at bounding box center [117, 138] width 21 height 13
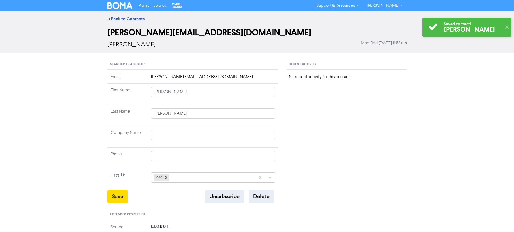
drag, startPoint x: 132, startPoint y: 20, endPoint x: 98, endPoint y: 25, distance: 34.0
click at [132, 20] on link "<< Back to Contacts" at bounding box center [125, 18] width 37 height 5
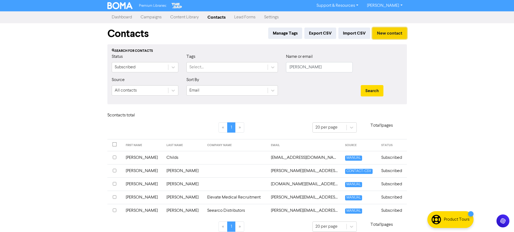
click at [394, 33] on button "New contact" at bounding box center [389, 33] width 35 height 11
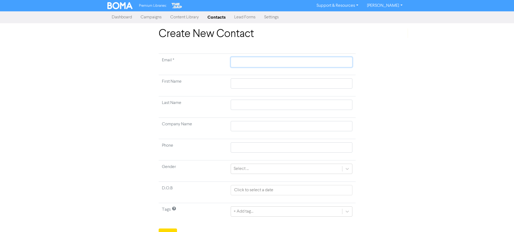
click at [262, 60] on input "text" at bounding box center [291, 62] width 121 height 10
paste input "[PERSON_NAME][EMAIL_ADDRESS][DOMAIN_NAME]"
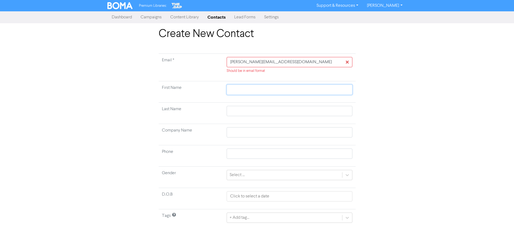
click at [267, 84] on td at bounding box center [289, 91] width 132 height 21
click at [299, 62] on input "[PERSON_NAME][EMAIL_ADDRESS][DOMAIN_NAME]" at bounding box center [289, 62] width 125 height 10
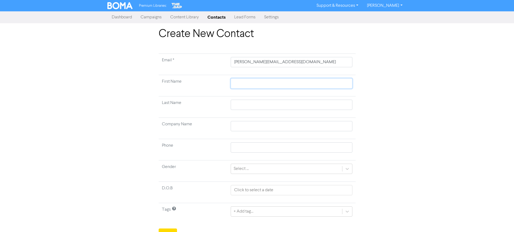
click at [272, 84] on input "text" at bounding box center [291, 83] width 121 height 10
click at [260, 101] on input "text" at bounding box center [291, 105] width 121 height 10
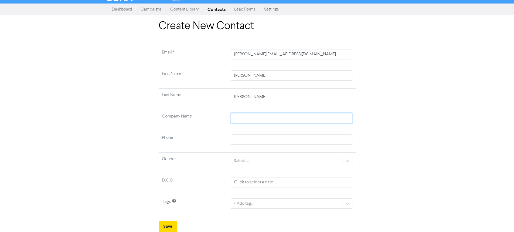
click at [252, 118] on input "text" at bounding box center [291, 118] width 121 height 10
click at [251, 204] on div "+ Add tag..." at bounding box center [291, 203] width 121 height 10
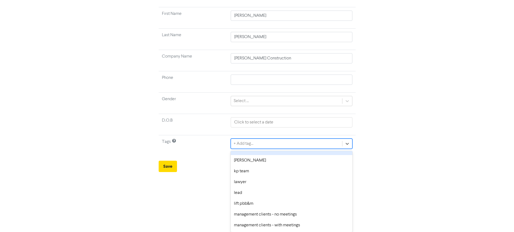
scroll to position [108, 0]
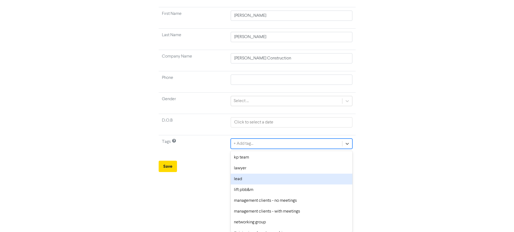
click at [253, 179] on div "lead" at bounding box center [291, 178] width 121 height 11
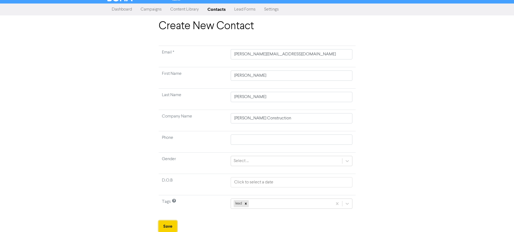
click at [167, 225] on button "Save" at bounding box center [168, 225] width 18 height 11
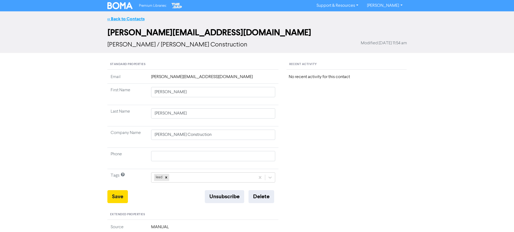
click at [119, 18] on link "<< Back to Contacts" at bounding box center [125, 18] width 37 height 5
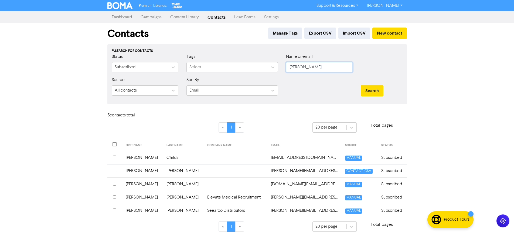
drag, startPoint x: 310, startPoint y: 64, endPoint x: 231, endPoint y: 73, distance: 79.0
click at [231, 73] on div "Status Subscribed Tags Select... Name or email [PERSON_NAME]" at bounding box center [257, 64] width 299 height 23
click at [361, 85] on button "Search" at bounding box center [372, 90] width 23 height 11
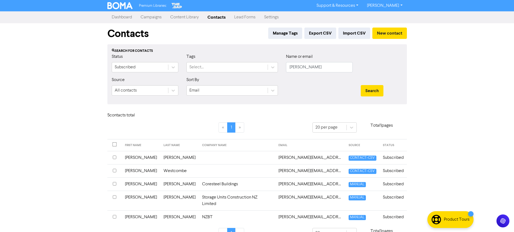
click at [309, 195] on td "[PERSON_NAME][EMAIL_ADDRESS][DOMAIN_NAME]" at bounding box center [310, 200] width 70 height 20
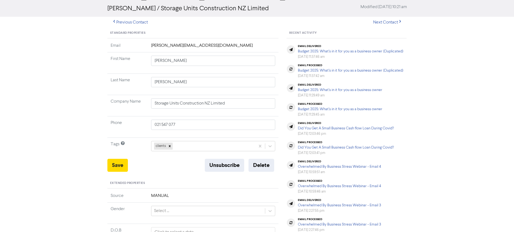
scroll to position [27, 0]
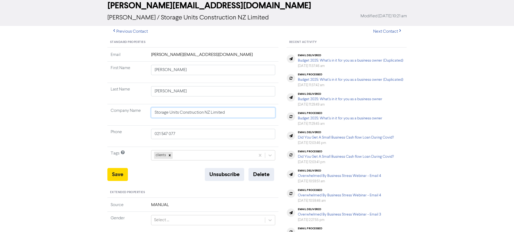
drag, startPoint x: 243, startPoint y: 111, endPoint x: 71, endPoint y: 138, distance: 174.2
click at [224, 114] on input "Storage Units Construction NZ Limited" at bounding box center [213, 112] width 124 height 10
click at [227, 113] on input "Storage Units Construction NZ Limited" at bounding box center [213, 112] width 124 height 10
click at [231, 112] on input "Storage Units Construction NZ Limited" at bounding box center [213, 112] width 124 height 10
drag, startPoint x: 235, startPoint y: 112, endPoint x: 113, endPoint y: 114, distance: 122.0
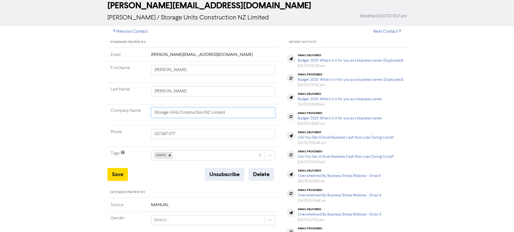
click at [113, 114] on tr "Company Name Storage Units Construction NZ Limited" at bounding box center [192, 114] width 171 height 21
click at [260, 173] on button "Delete" at bounding box center [261, 174] width 26 height 13
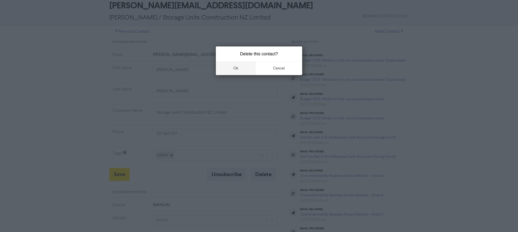
click at [243, 69] on button "ok" at bounding box center [236, 68] width 40 height 13
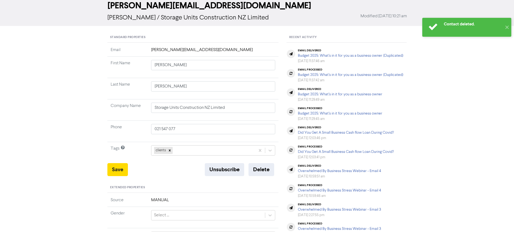
scroll to position [0, 0]
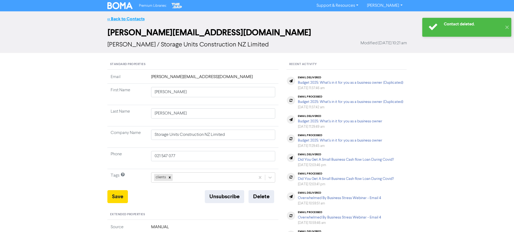
click at [135, 19] on link "<< Back to Contacts" at bounding box center [125, 18] width 37 height 5
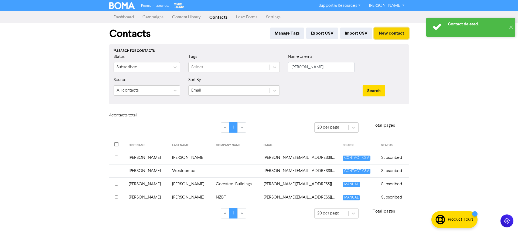
click at [399, 33] on button "New contact" at bounding box center [391, 33] width 35 height 11
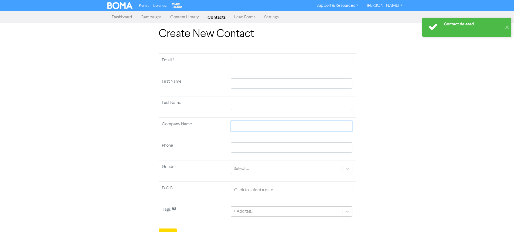
paste input "Storage Units Construction NZ Limited"
click at [245, 61] on input "text" at bounding box center [291, 62] width 121 height 10
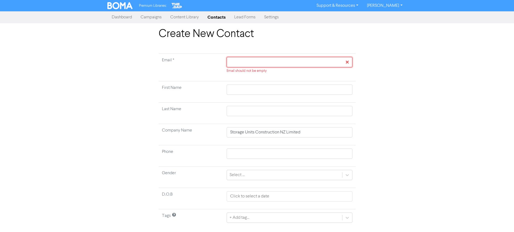
click at [244, 61] on input "text" at bounding box center [289, 62] width 125 height 10
paste input "[PERSON_NAME][EMAIL_ADDRESS][DOMAIN_NAME]"
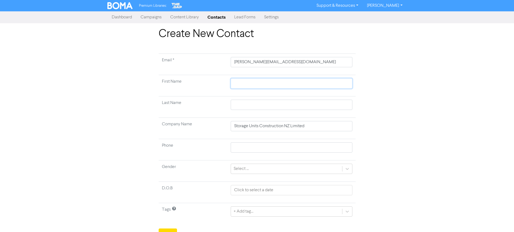
click at [264, 82] on input "text" at bounding box center [291, 83] width 121 height 10
click at [259, 103] on input "text" at bounding box center [291, 105] width 121 height 10
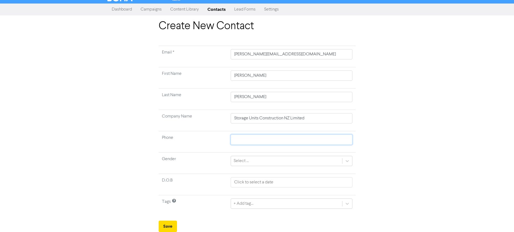
click at [258, 141] on input "text" at bounding box center [291, 139] width 121 height 10
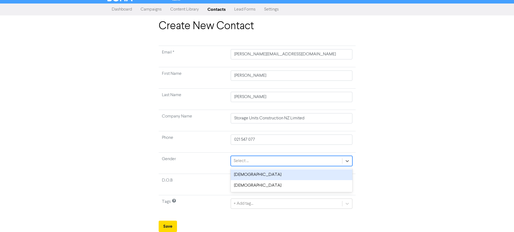
click at [251, 160] on div "Select ..." at bounding box center [286, 161] width 111 height 10
click at [247, 174] on div "[DEMOGRAPHIC_DATA]" at bounding box center [291, 174] width 121 height 11
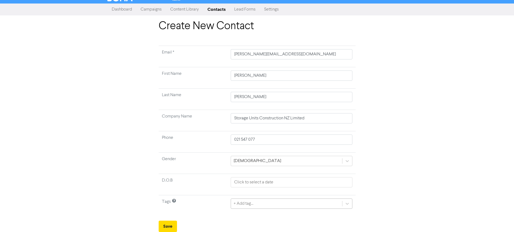
scroll to position [68, 0]
click at [250, 202] on div "+ Add tag..." at bounding box center [291, 203] width 121 height 10
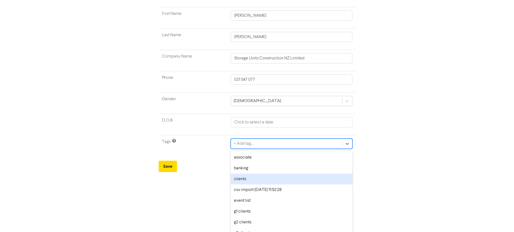
click at [248, 180] on div "clients" at bounding box center [291, 178] width 121 height 11
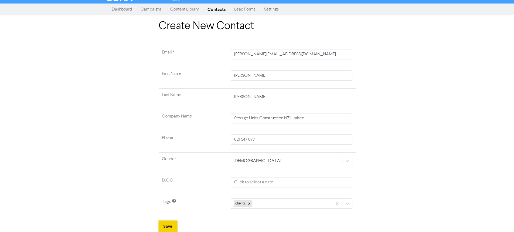
click at [172, 225] on button "Save" at bounding box center [168, 225] width 18 height 11
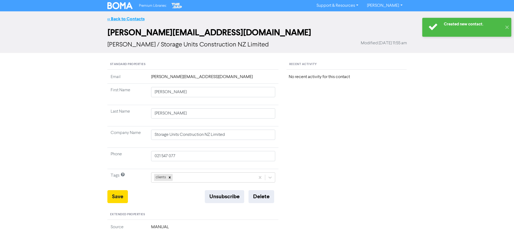
click at [134, 19] on link "<< Back to Contacts" at bounding box center [125, 18] width 37 height 5
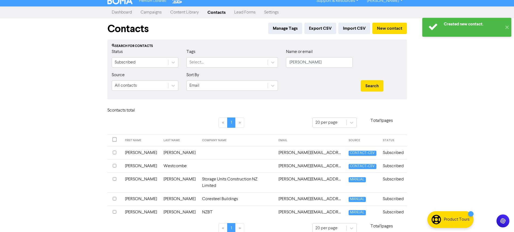
scroll to position [6, 0]
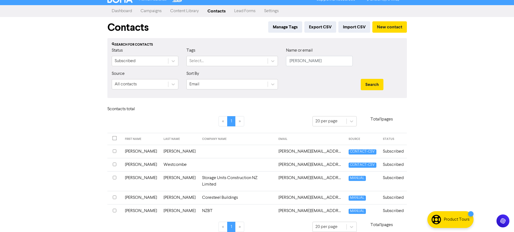
click at [114, 195] on input "checkbox" at bounding box center [115, 197] width 4 height 4
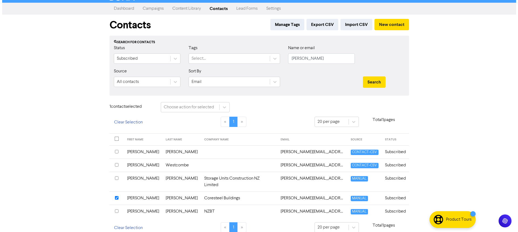
scroll to position [9, 0]
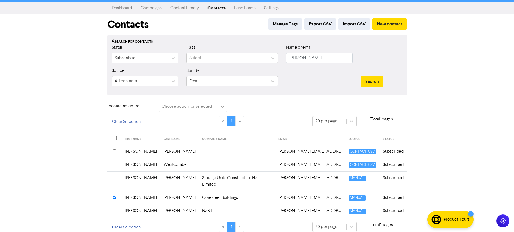
click at [224, 106] on icon at bounding box center [222, 106] width 5 height 5
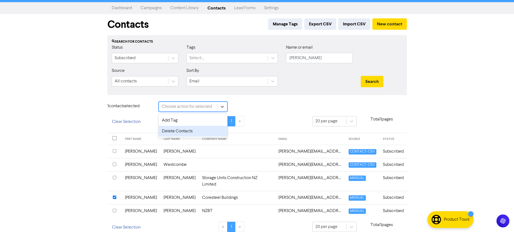
click at [204, 131] on div "Delete Contacts" at bounding box center [193, 131] width 69 height 11
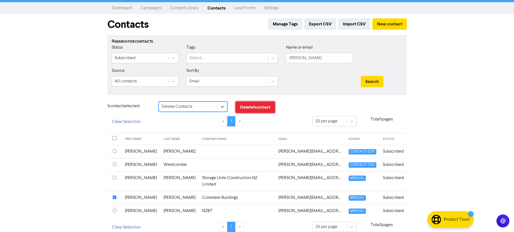
click at [257, 107] on button "Delete 1 contact" at bounding box center [255, 106] width 39 height 11
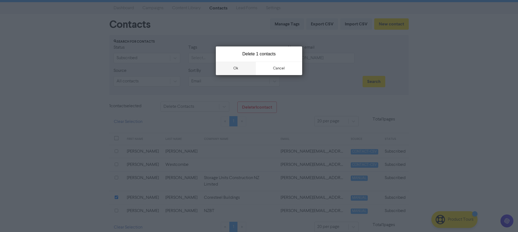
click at [240, 66] on button "ok" at bounding box center [236, 68] width 40 height 13
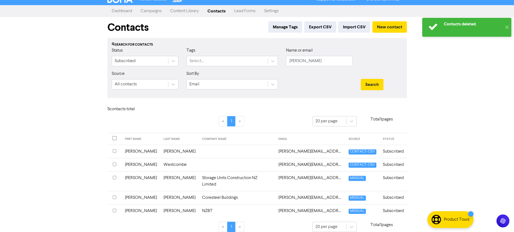
scroll to position [0, 0]
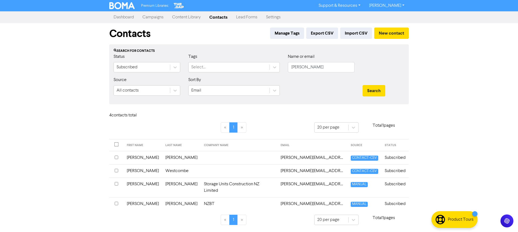
click at [156, 17] on link "Campaigns" at bounding box center [153, 17] width 30 height 11
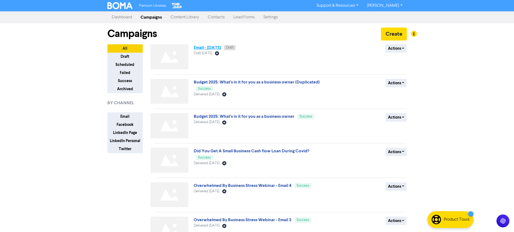
click at [219, 49] on link "Email - [DATE]" at bounding box center [207, 47] width 27 height 5
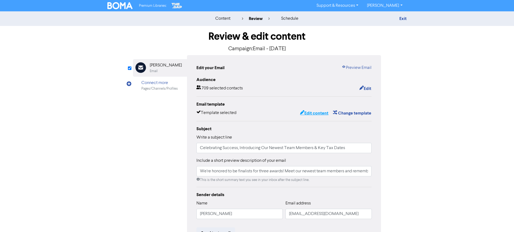
click at [318, 114] on button "Edit content" at bounding box center [314, 113] width 29 height 7
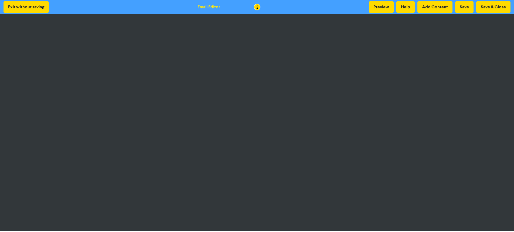
scroll to position [1, 0]
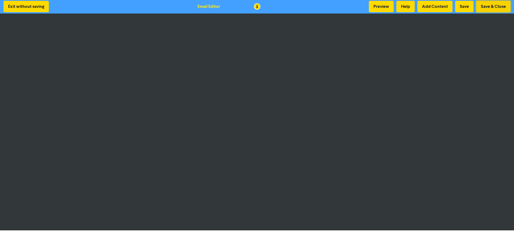
click at [493, 7] on button "Save & Close" at bounding box center [493, 6] width 34 height 11
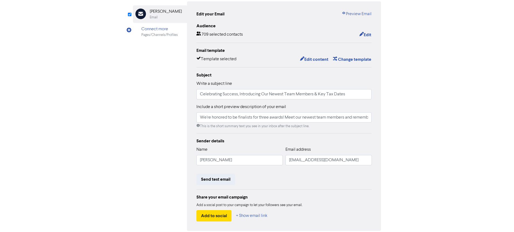
scroll to position [77, 0]
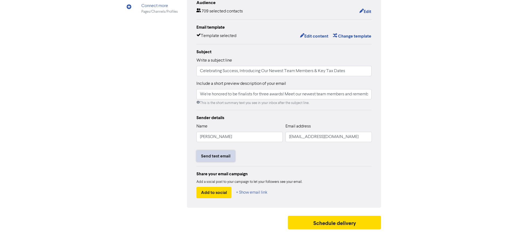
click at [225, 154] on button "Send test email" at bounding box center [215, 155] width 39 height 11
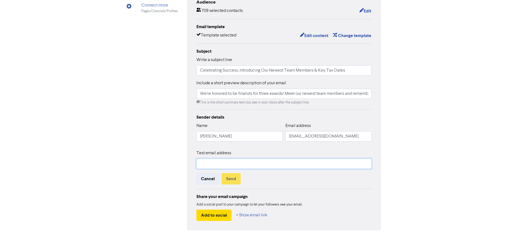
click at [227, 167] on input "text" at bounding box center [283, 163] width 175 height 10
click at [233, 180] on button "Send" at bounding box center [231, 178] width 19 height 11
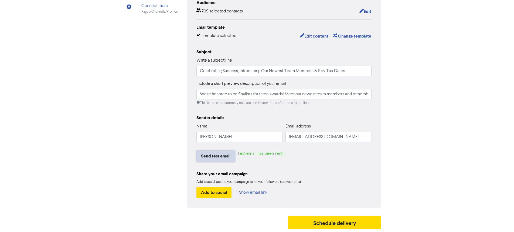
click at [220, 155] on button "Send test email" at bounding box center [215, 155] width 39 height 11
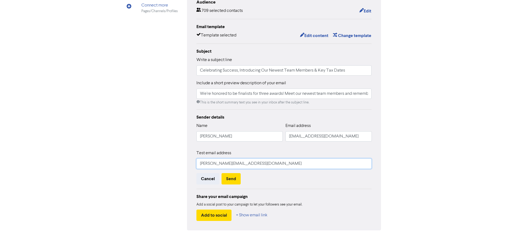
drag, startPoint x: 213, startPoint y: 165, endPoint x: 144, endPoint y: 164, distance: 69.6
click at [144, 164] on div "Email Created with Sketch. [PERSON_NAME] Email Connect more Pages/Channels/Prof…" at bounding box center [257, 104] width 248 height 253
click at [236, 179] on button "Send" at bounding box center [231, 178] width 19 height 11
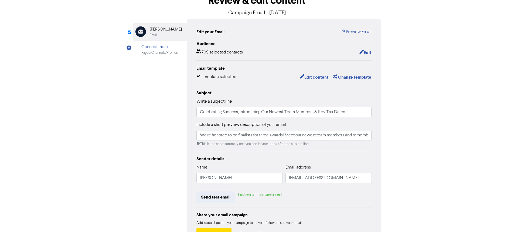
scroll to position [0, 0]
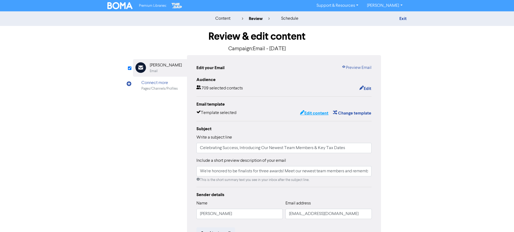
click at [315, 114] on button "Edit content" at bounding box center [314, 113] width 29 height 7
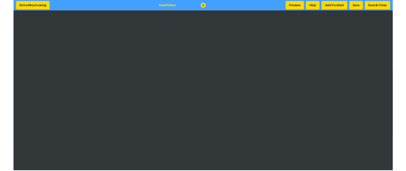
scroll to position [1, 0]
